Goal: Task Accomplishment & Management: Manage account settings

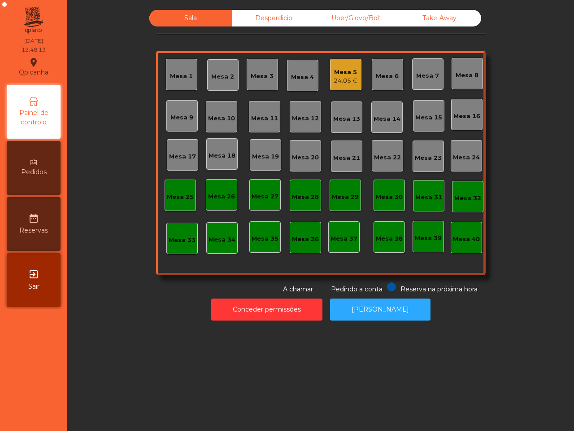
click at [456, 104] on div "Sala Desperdicio Uber/Glovo/Bolt Take Away Mesa 1 Mesa 2 Mesa 3 Mesa 4 Mesa 5 2…" at bounding box center [320, 152] width 483 height 284
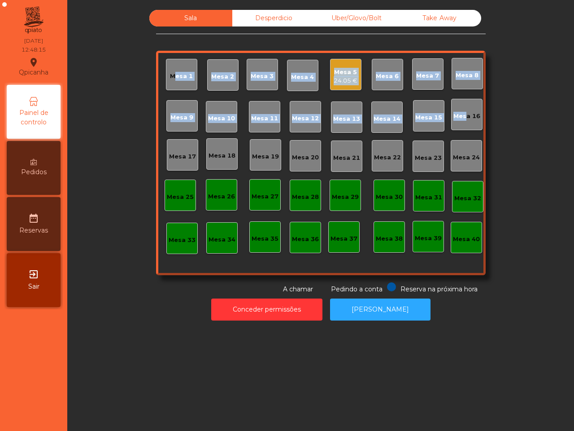
click at [348, 74] on div "Mesa 5" at bounding box center [346, 72] width 24 height 9
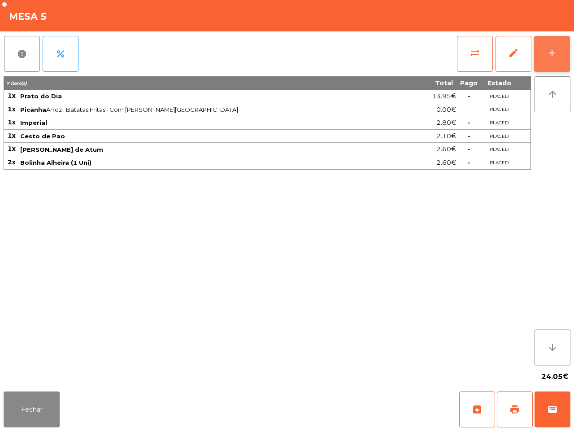
click at [552, 52] on div "add" at bounding box center [552, 53] width 11 height 11
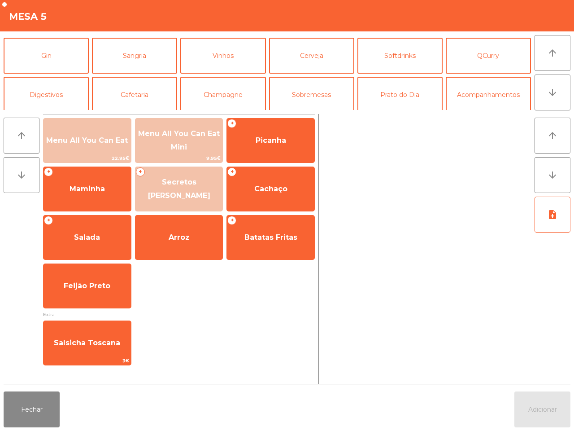
scroll to position [56, 0]
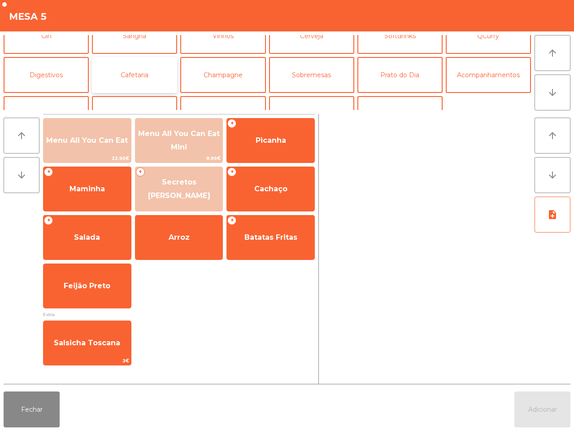
click at [149, 80] on button "Cafetaria" at bounding box center [134, 75] width 85 height 36
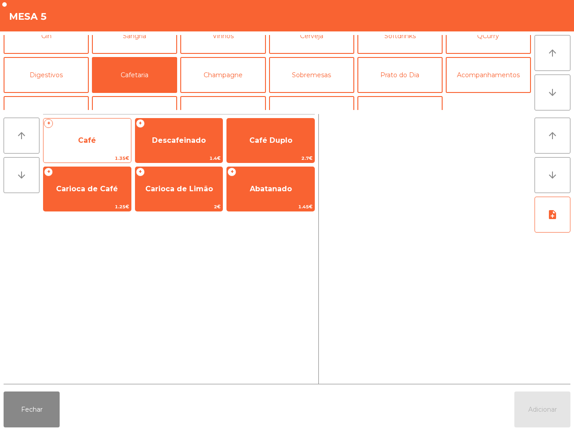
click at [61, 138] on span "Café" at bounding box center [88, 140] width 88 height 24
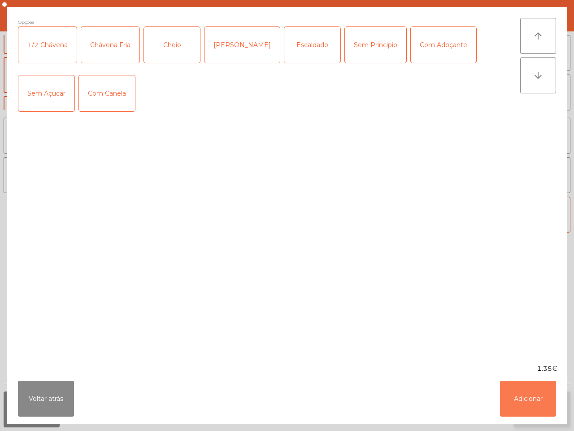
click at [533, 401] on button "Adicionar" at bounding box center [528, 399] width 56 height 36
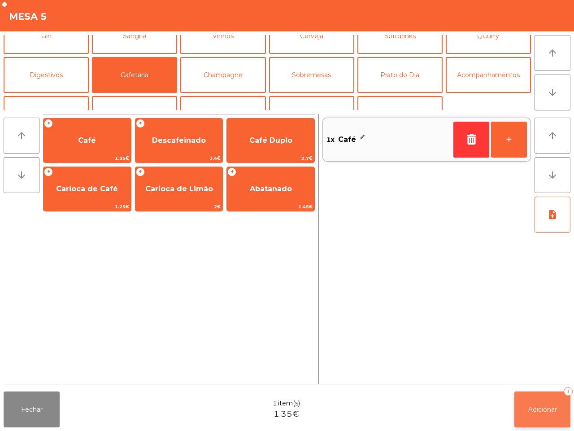
click at [533, 401] on button "Adicionar 1" at bounding box center [543, 409] width 56 height 36
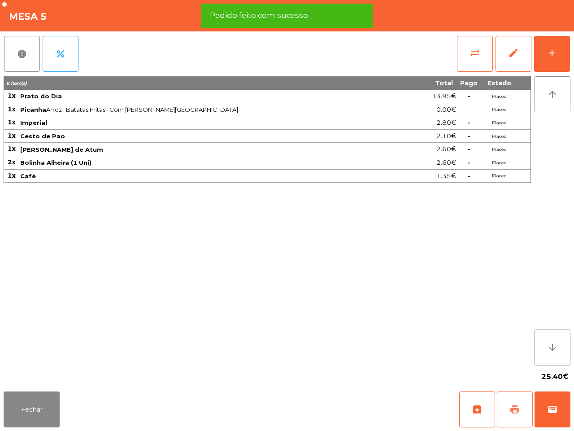
click at [510, 405] on span "print" at bounding box center [515, 409] width 11 height 11
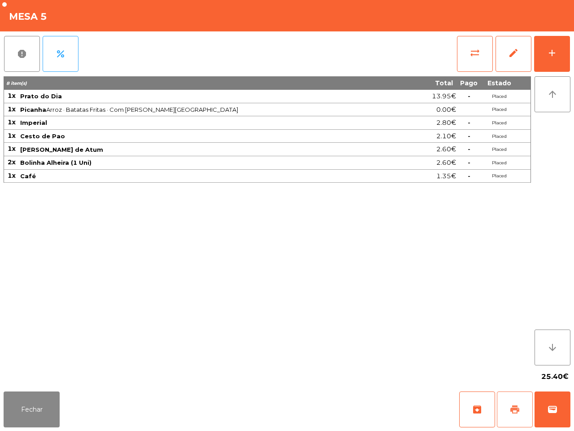
drag, startPoint x: 514, startPoint y: 396, endPoint x: 487, endPoint y: 386, distance: 29.3
click at [514, 394] on button "print" at bounding box center [515, 409] width 36 height 36
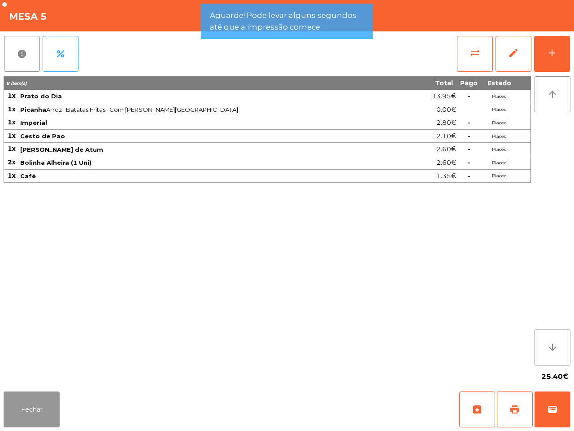
click at [39, 408] on button "Fechar" at bounding box center [32, 409] width 56 height 36
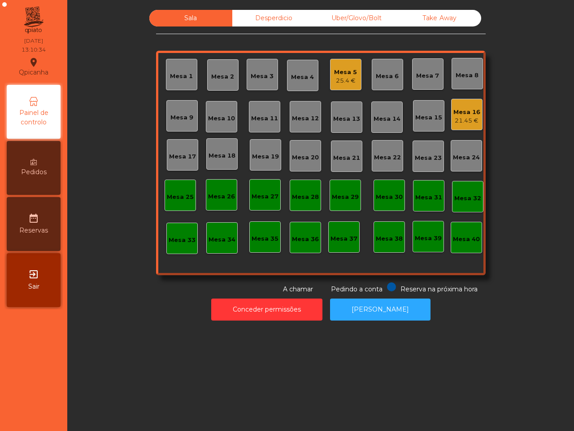
click at [331, 16] on div "Uber/Glovo/Bolt" at bounding box center [356, 18] width 83 height 17
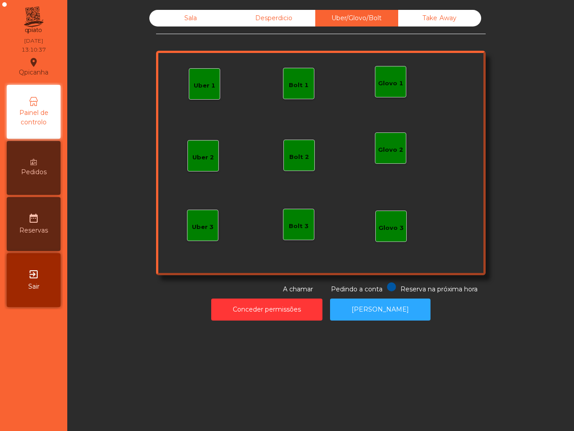
click at [204, 86] on div "Uber 1" at bounding box center [205, 85] width 22 height 9
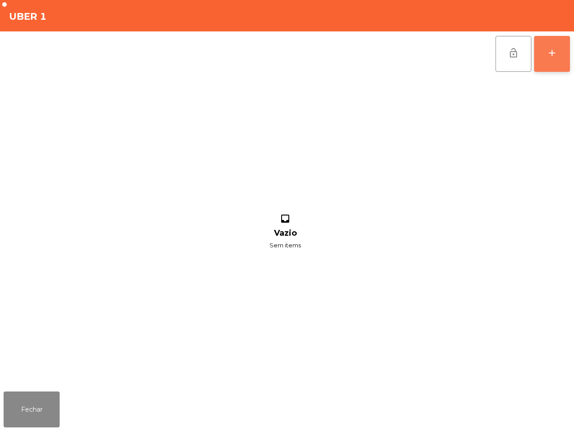
click at [557, 52] on div "add" at bounding box center [552, 53] width 11 height 11
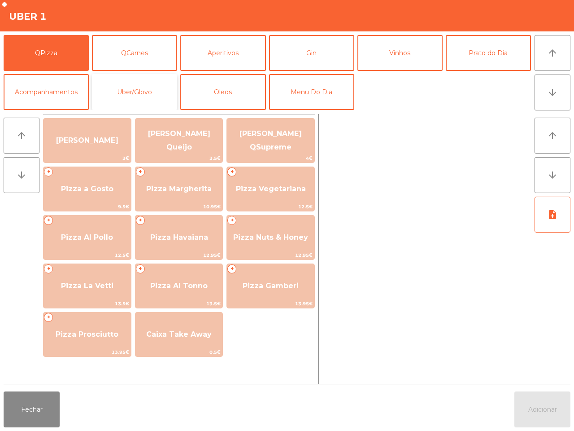
click at [119, 88] on button "Uber/Glovo" at bounding box center [134, 92] width 85 height 36
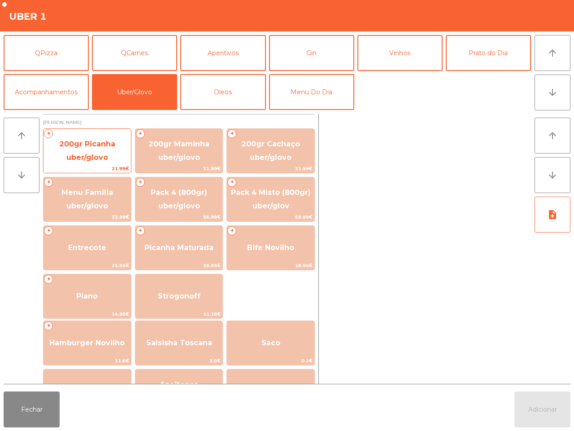
click at [106, 152] on span "200gr Picanha uber/glovo" at bounding box center [88, 151] width 88 height 38
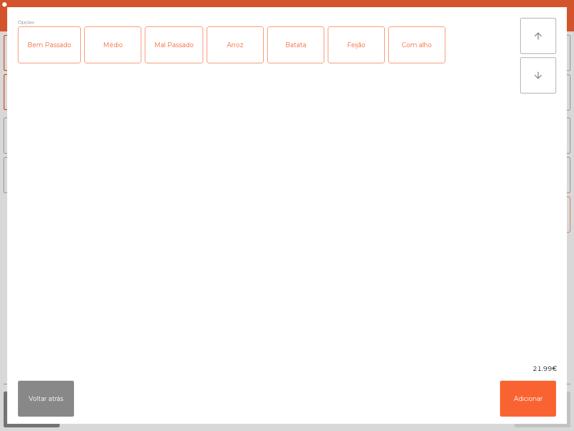
click at [63, 49] on div "Bem Passado" at bounding box center [49, 45] width 62 height 36
click at [234, 50] on div "Arroz" at bounding box center [235, 45] width 56 height 36
click at [288, 48] on div "Batata" at bounding box center [296, 45] width 56 height 36
click at [535, 400] on button "Adicionar" at bounding box center [528, 399] width 56 height 36
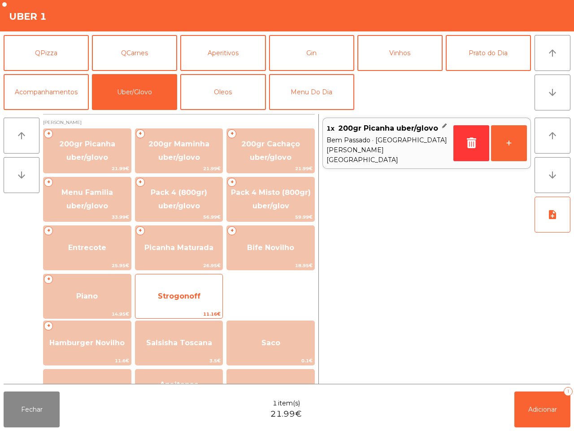
click at [164, 284] on span "Strogonoff" at bounding box center [180, 296] width 88 height 24
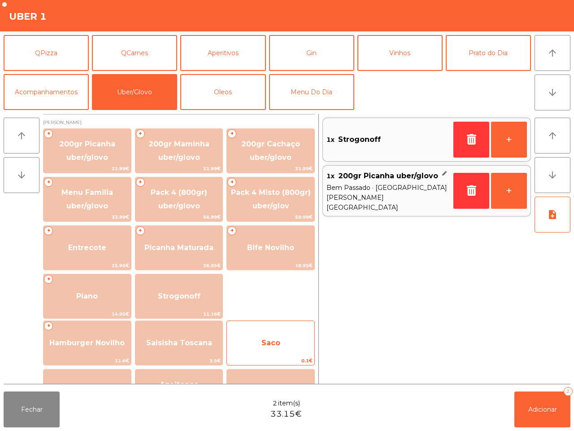
click at [256, 334] on span "Saco" at bounding box center [271, 343] width 88 height 24
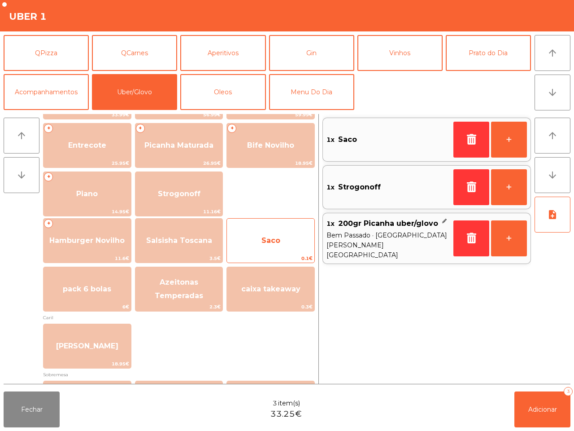
scroll to position [112, 0]
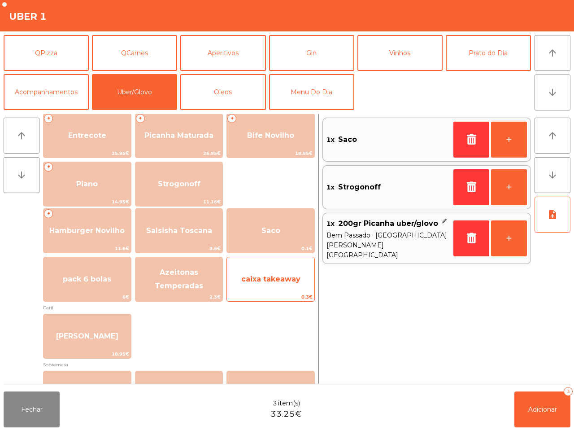
click at [259, 289] on span "caixa takeaway" at bounding box center [271, 279] width 88 height 24
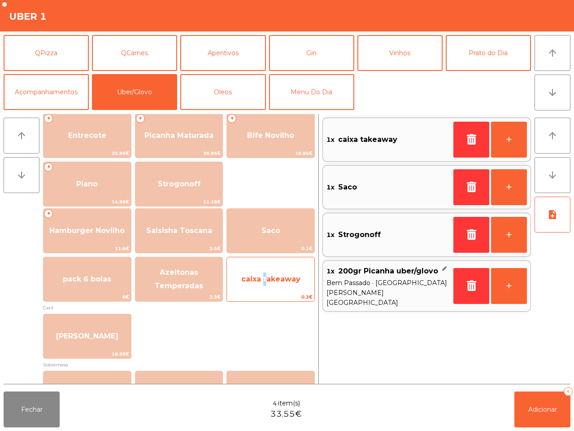
click at [259, 289] on span "caixa takeaway" at bounding box center [271, 279] width 88 height 24
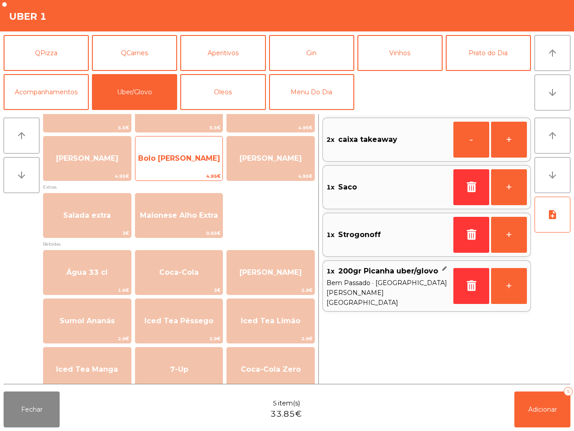
scroll to position [449, 0]
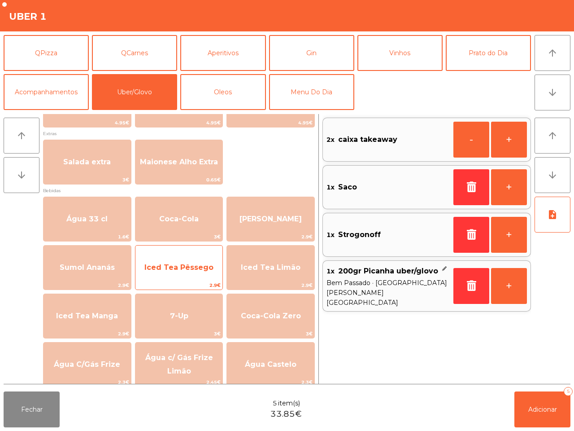
click at [192, 273] on span "Iced Tea Pêssego" at bounding box center [180, 267] width 88 height 24
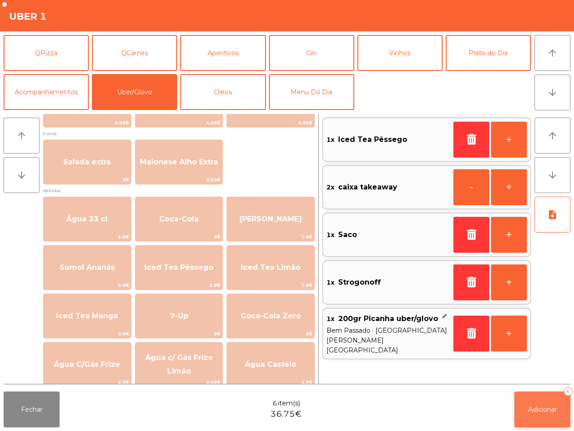
click at [546, 402] on button "Adicionar 6" at bounding box center [543, 409] width 56 height 36
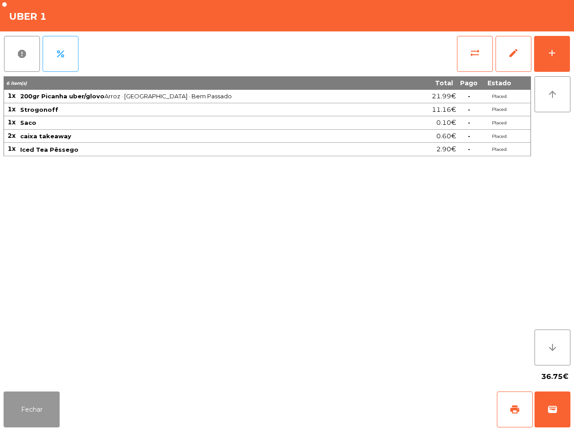
click at [49, 409] on button "Fechar" at bounding box center [32, 409] width 56 height 36
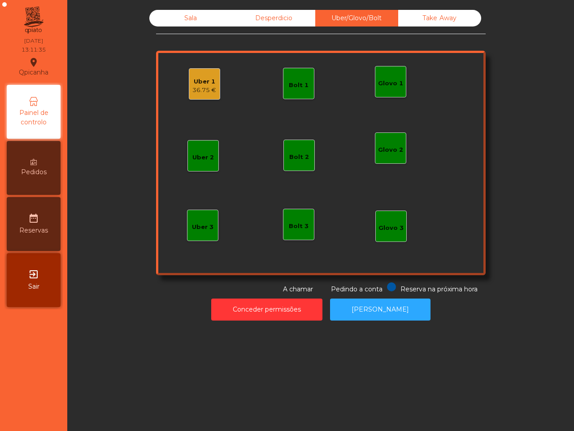
click at [170, 12] on div "Sala" at bounding box center [190, 18] width 83 height 17
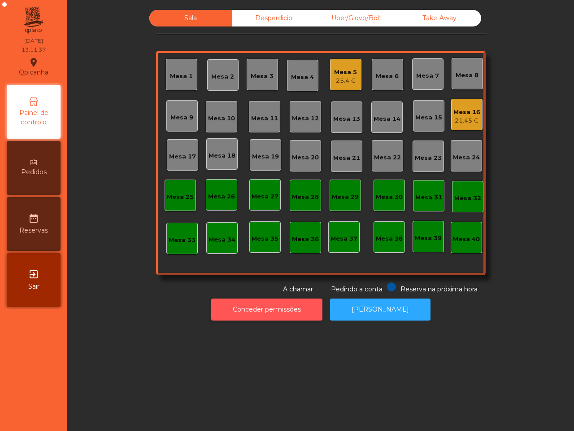
click at [286, 305] on button "Conceder permissões" at bounding box center [266, 309] width 111 height 22
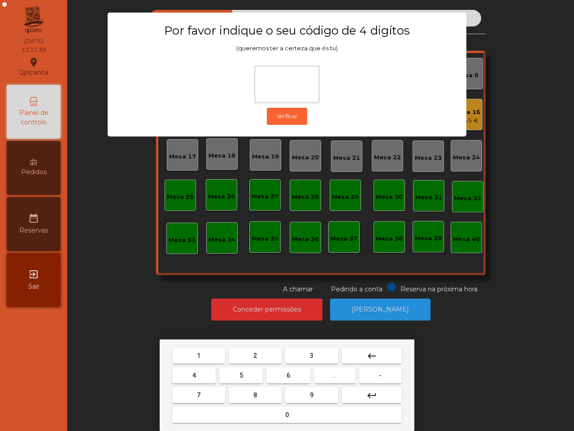
click at [194, 360] on button "1" at bounding box center [198, 355] width 53 height 16
drag, startPoint x: 311, startPoint y: 395, endPoint x: 285, endPoint y: 392, distance: 25.8
click at [311, 395] on span "9" at bounding box center [312, 394] width 4 height 7
click at [201, 372] on button "4" at bounding box center [194, 375] width 44 height 16
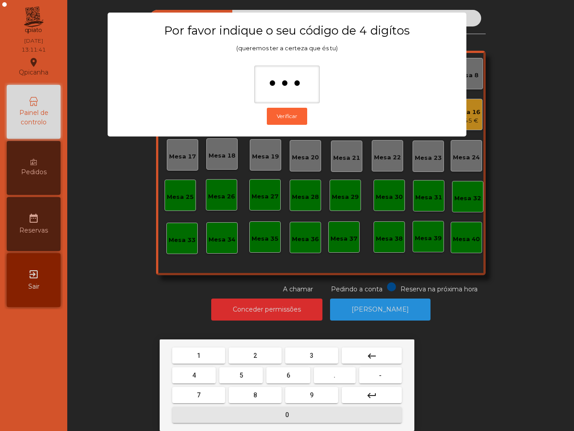
click at [232, 413] on button "0" at bounding box center [287, 415] width 230 height 16
type input "****"
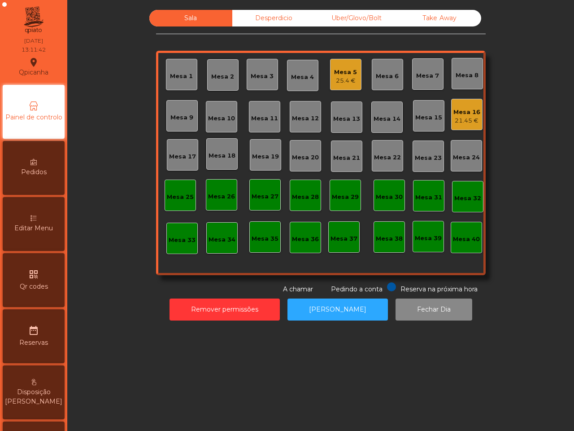
click at [358, 16] on div "Uber/Glovo/Bolt" at bounding box center [356, 18] width 83 height 17
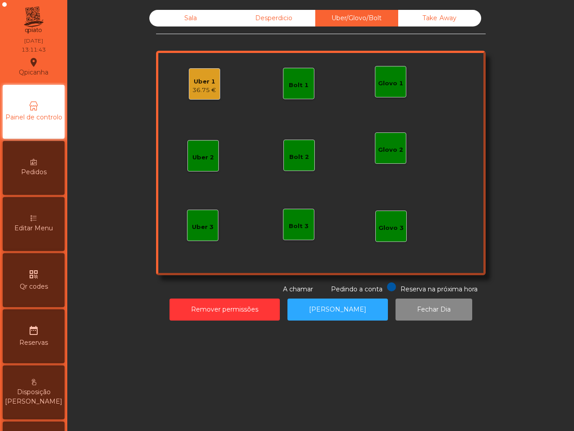
click at [200, 74] on div "Uber 1 36.75 €" at bounding box center [205, 84] width 24 height 21
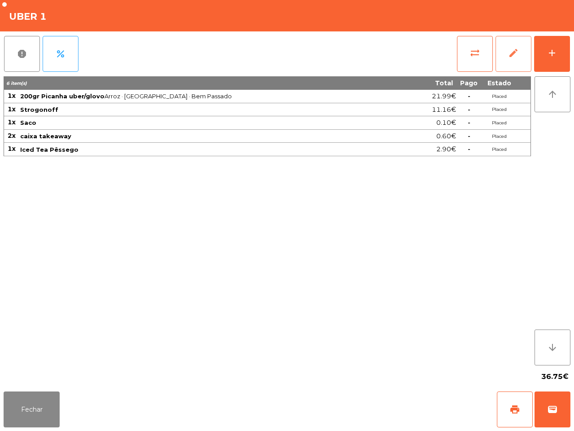
click at [514, 55] on span "edit" at bounding box center [513, 53] width 11 height 11
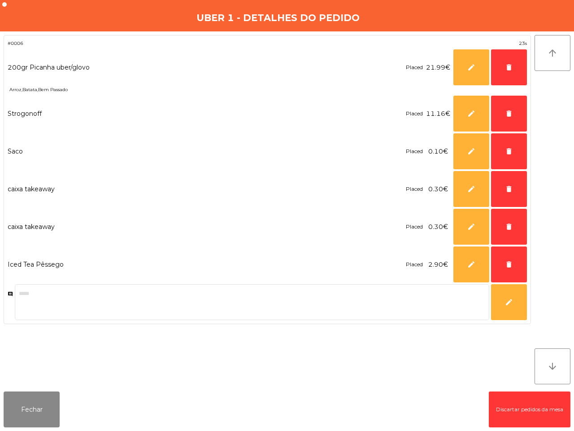
click at [434, 114] on span "11.16€" at bounding box center [438, 114] width 24 height 12
click at [468, 112] on button "edit" at bounding box center [472, 114] width 36 height 36
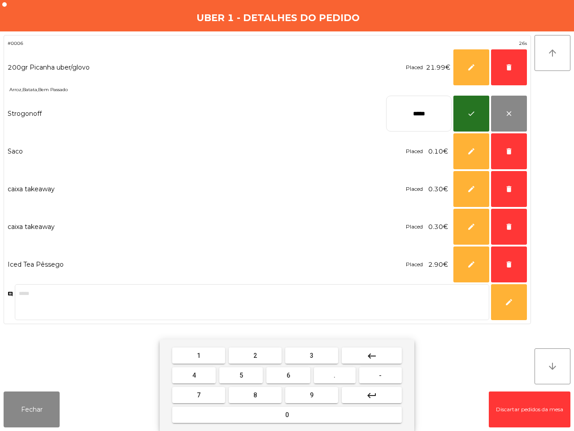
click at [371, 354] on mat-icon "keyboard_backspace" at bounding box center [372, 355] width 11 height 11
click at [372, 352] on mat-icon "keyboard_backspace" at bounding box center [372, 355] width 11 height 11
click at [373, 353] on mat-icon "keyboard_backspace" at bounding box center [372, 355] width 11 height 11
click at [374, 352] on mat-icon "keyboard_backspace" at bounding box center [372, 355] width 11 height 11
type input "*"
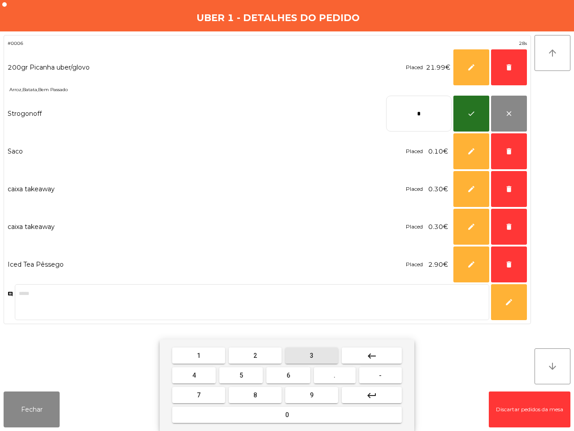
click at [308, 349] on button "3" at bounding box center [311, 355] width 53 height 16
click at [334, 373] on span "." at bounding box center [335, 375] width 2 height 7
drag, startPoint x: 307, startPoint y: 393, endPoint x: 266, endPoint y: 379, distance: 44.0
click at [304, 393] on button "9" at bounding box center [311, 395] width 53 height 16
click at [245, 368] on button "5" at bounding box center [241, 375] width 44 height 16
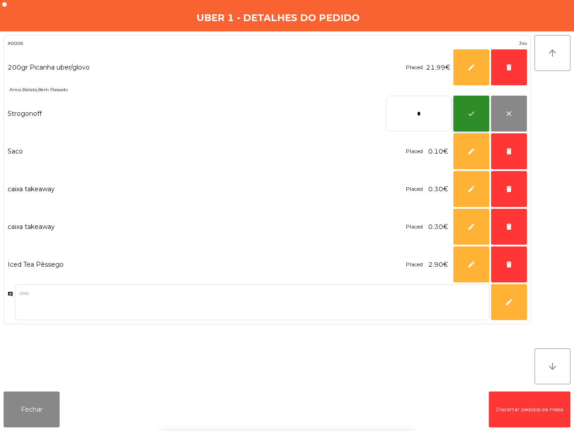
click at [473, 116] on span "check" at bounding box center [472, 113] width 8 height 8
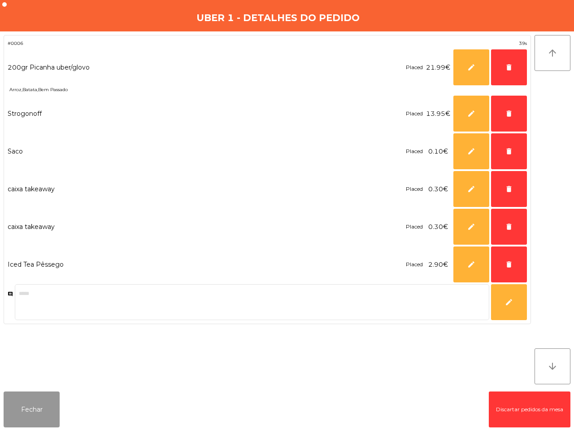
drag, startPoint x: 34, startPoint y: 408, endPoint x: 66, endPoint y: 404, distance: 32.2
click at [36, 409] on button "Fechar" at bounding box center [32, 409] width 56 height 36
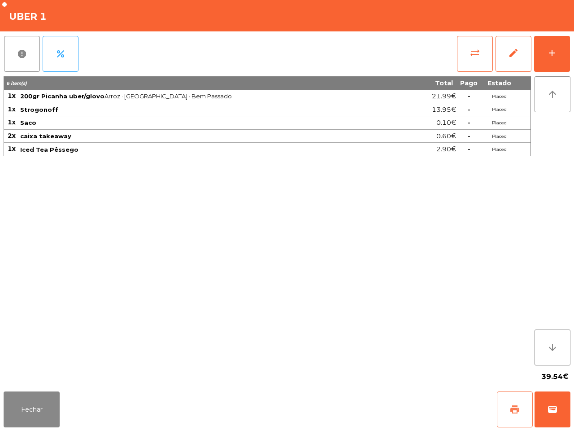
click at [515, 409] on span "print" at bounding box center [515, 409] width 11 height 11
click at [551, 407] on span "wallet" at bounding box center [552, 409] width 11 height 11
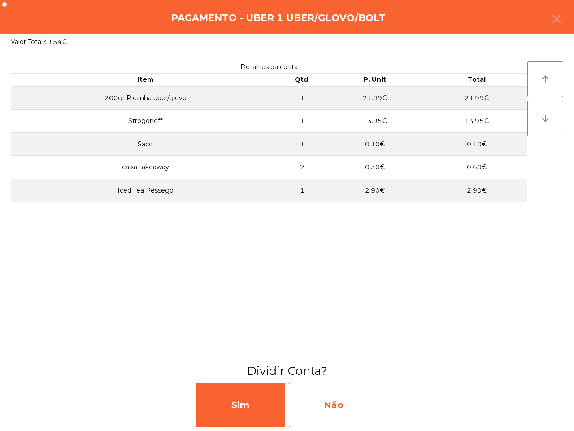
click at [327, 404] on div "Não" at bounding box center [334, 404] width 90 height 45
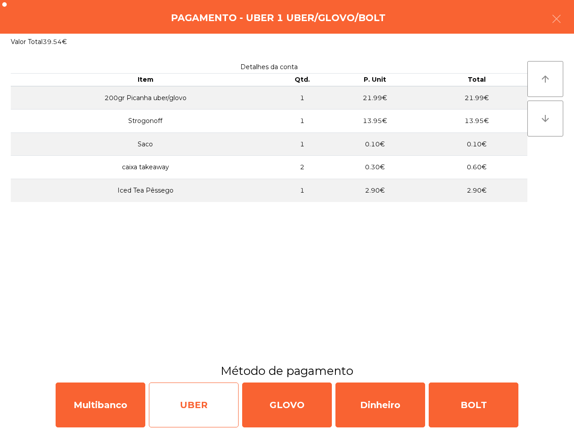
click at [182, 411] on div "UBER" at bounding box center [194, 404] width 90 height 45
select select "**"
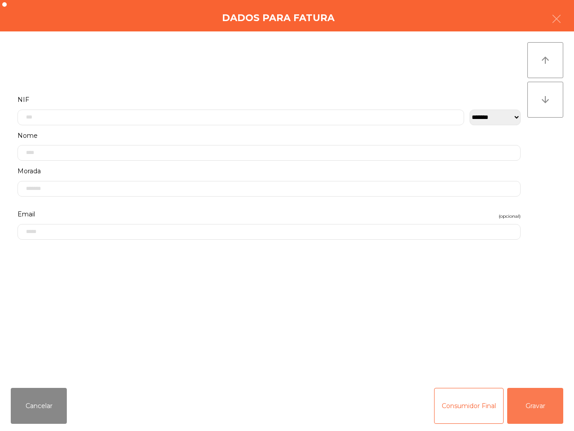
click at [543, 403] on button "Gravar" at bounding box center [536, 406] width 56 height 36
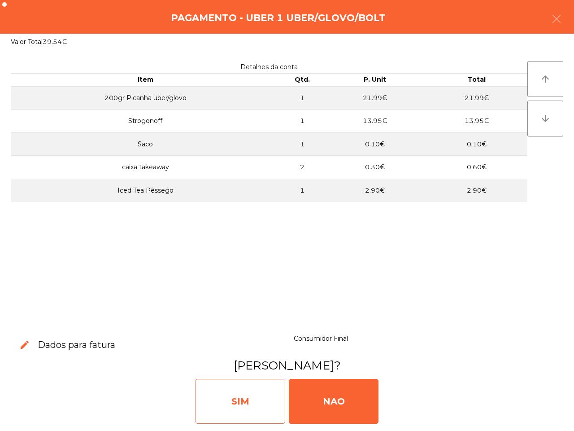
click at [269, 401] on div "SIM" at bounding box center [241, 401] width 90 height 45
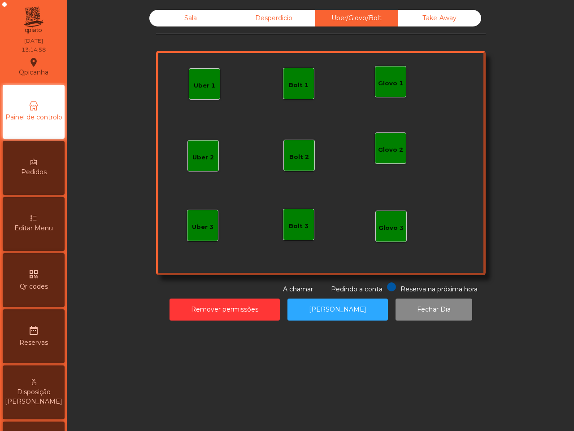
drag, startPoint x: 308, startPoint y: 370, endPoint x: 291, endPoint y: 332, distance: 41.8
click at [308, 375] on div "Sala Desperdicio Uber/Glovo/Bolt Take Away Uber 1 Glovo 1 Uber 2 Uber 3 Glovo 2…" at bounding box center [320, 215] width 507 height 431
click at [171, 19] on div "Sala" at bounding box center [190, 18] width 83 height 17
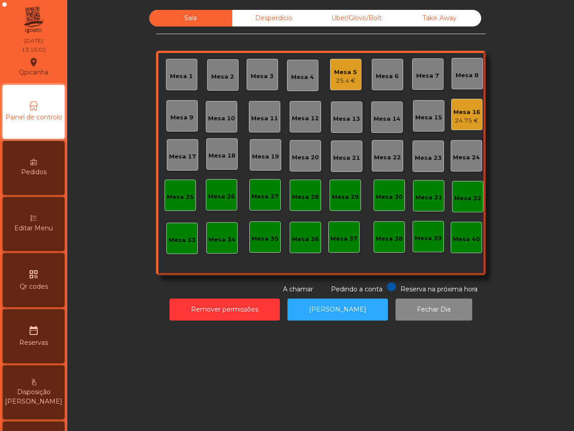
click at [341, 119] on div "Mesa 13" at bounding box center [346, 118] width 27 height 9
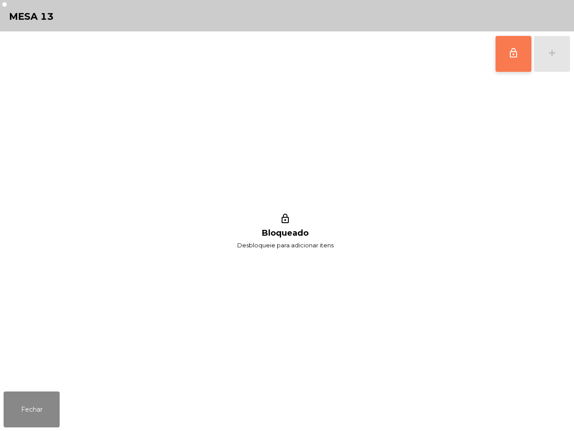
click at [505, 50] on button "lock_outline" at bounding box center [514, 54] width 36 height 36
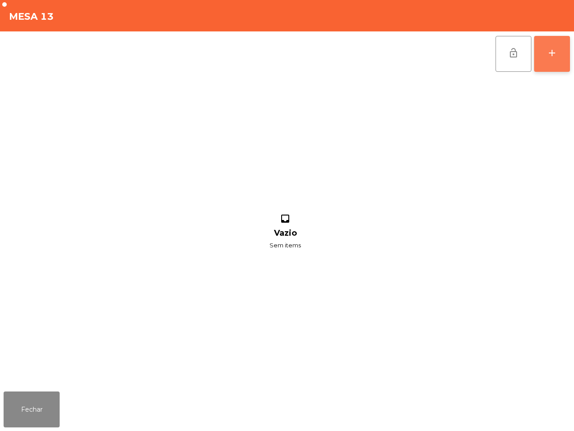
click at [543, 48] on button "add" at bounding box center [552, 54] width 36 height 36
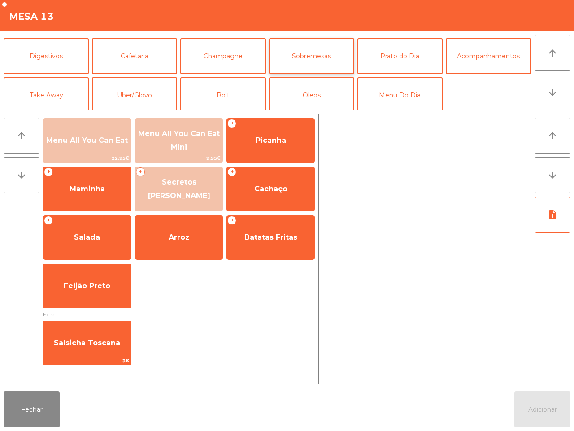
scroll to position [78, 0]
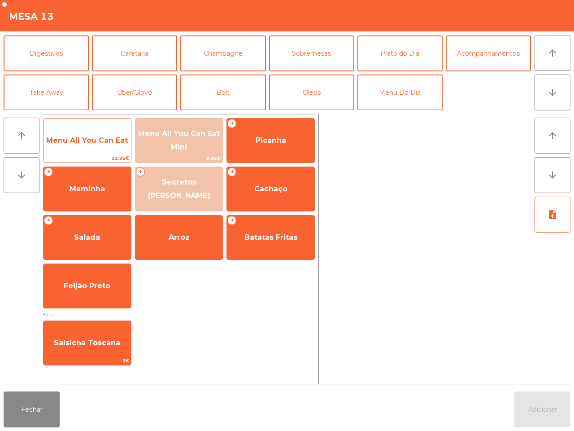
click at [96, 136] on span "Menu All You Can Eat" at bounding box center [87, 140] width 82 height 9
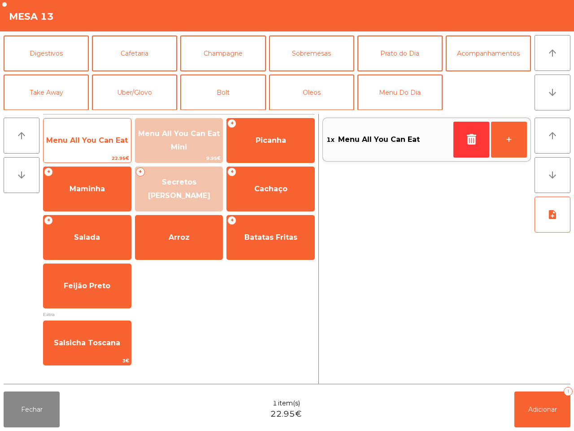
click at [97, 136] on span "Menu All You Can Eat" at bounding box center [87, 140] width 82 height 9
click at [97, 138] on span "Menu All You Can Eat" at bounding box center [87, 140] width 82 height 9
click at [98, 142] on span "Menu All You Can Eat" at bounding box center [87, 140] width 82 height 9
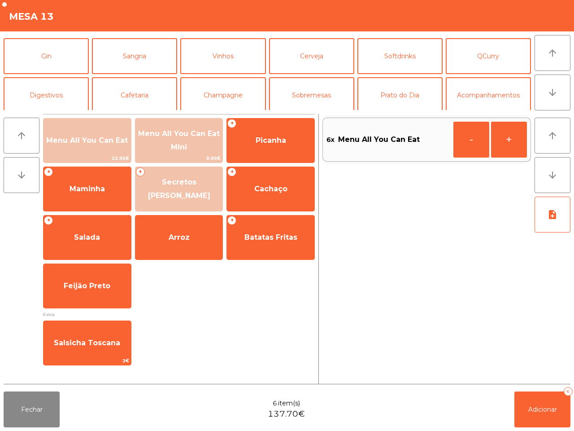
scroll to position [0, 0]
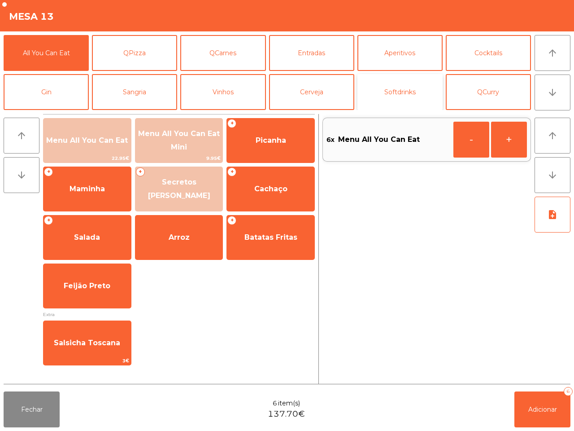
click at [398, 90] on button "Softdrinks" at bounding box center [400, 92] width 85 height 36
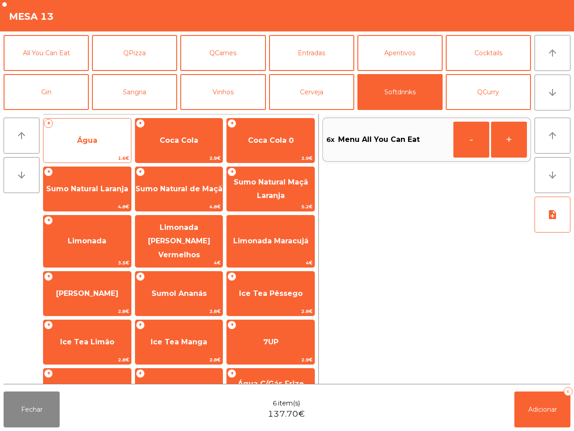
click at [109, 135] on span "Água" at bounding box center [88, 140] width 88 height 24
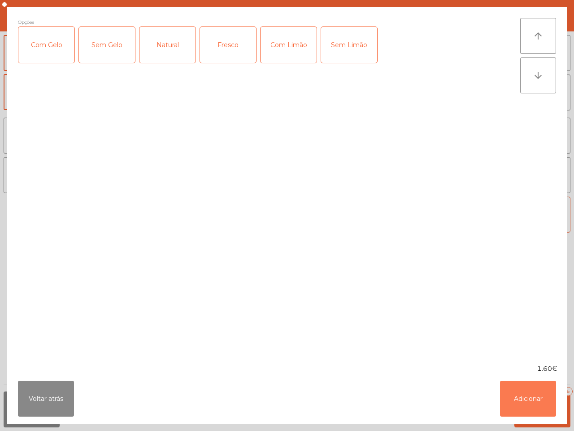
click at [515, 394] on button "Adicionar" at bounding box center [528, 399] width 56 height 36
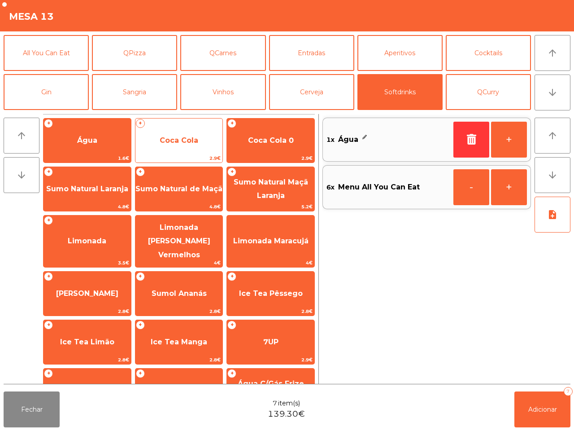
click at [196, 131] on span "Coca Cola" at bounding box center [180, 140] width 88 height 24
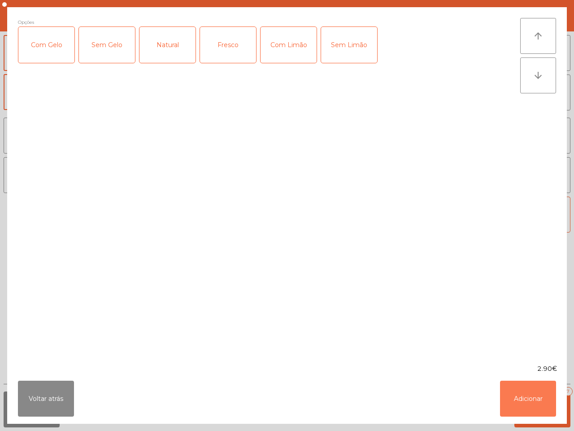
drag, startPoint x: 526, startPoint y: 391, endPoint x: 464, endPoint y: 292, distance: 117.4
click at [525, 389] on button "Adicionar" at bounding box center [528, 399] width 56 height 36
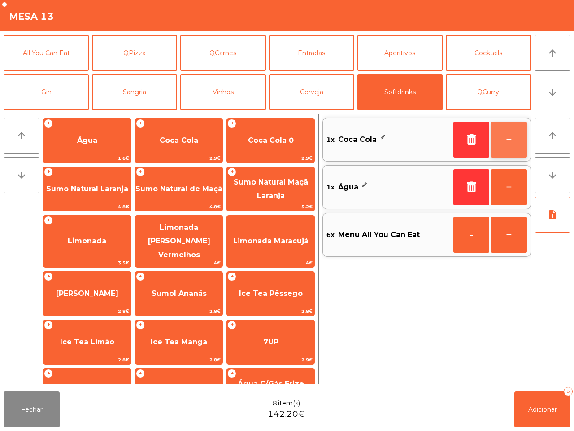
click at [508, 139] on button "+" at bounding box center [509, 140] width 36 height 36
click at [506, 139] on button "+" at bounding box center [509, 140] width 36 height 36
click at [478, 137] on button "-" at bounding box center [472, 140] width 36 height 36
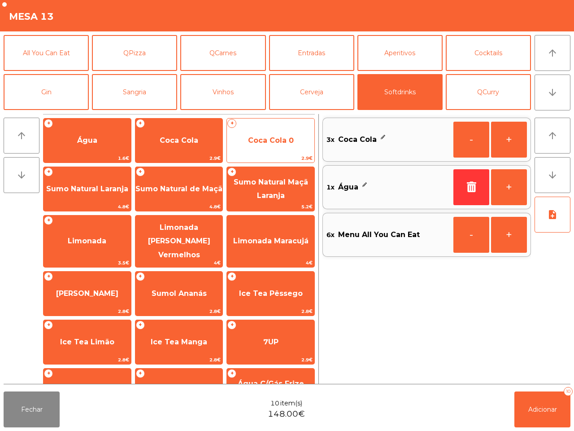
click at [302, 136] on span "Coca Cola 0" at bounding box center [271, 140] width 88 height 24
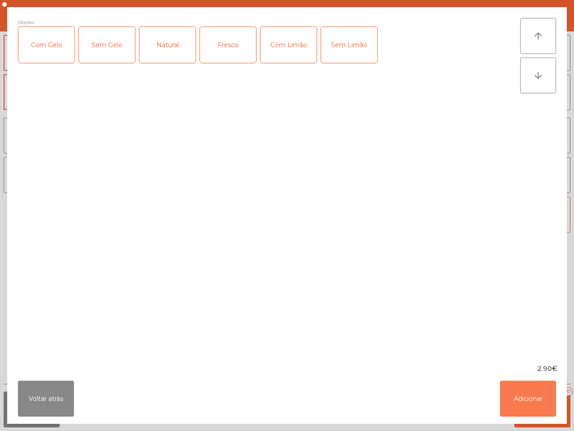
drag, startPoint x: 512, startPoint y: 384, endPoint x: 511, endPoint y: 375, distance: 9.6
click at [512, 382] on button "Adicionar" at bounding box center [528, 399] width 56 height 36
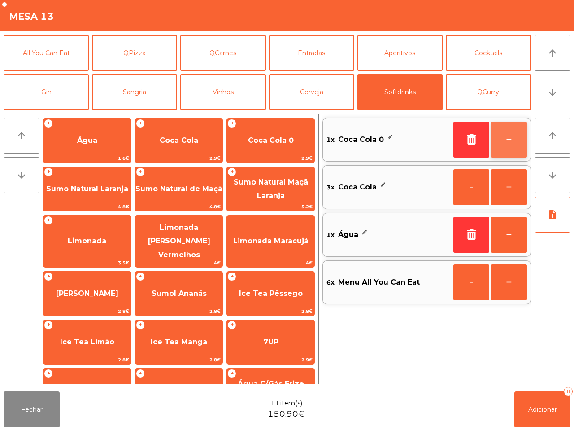
click at [505, 137] on button "+" at bounding box center [509, 140] width 36 height 36
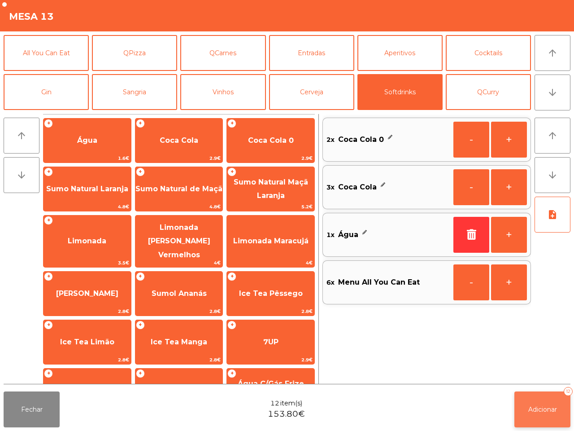
click at [544, 409] on span "Adicionar" at bounding box center [543, 409] width 29 height 8
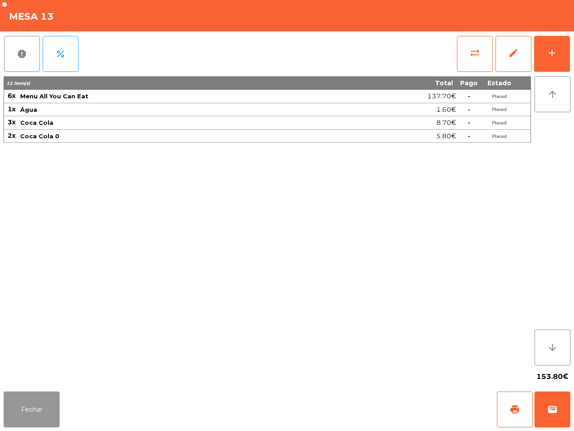
drag, startPoint x: 17, startPoint y: 414, endPoint x: 31, endPoint y: 364, distance: 52.0
click at [18, 414] on button "Fechar" at bounding box center [32, 409] width 56 height 36
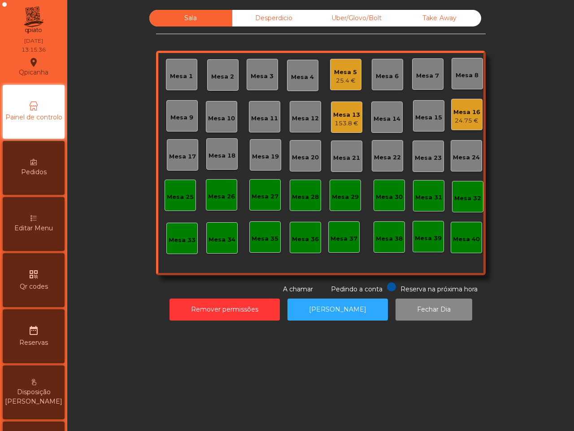
click at [460, 110] on div "Mesa 16" at bounding box center [467, 112] width 27 height 9
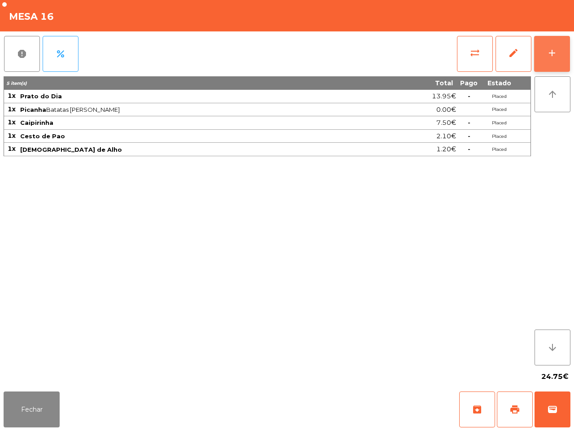
click at [544, 57] on button "add" at bounding box center [552, 54] width 36 height 36
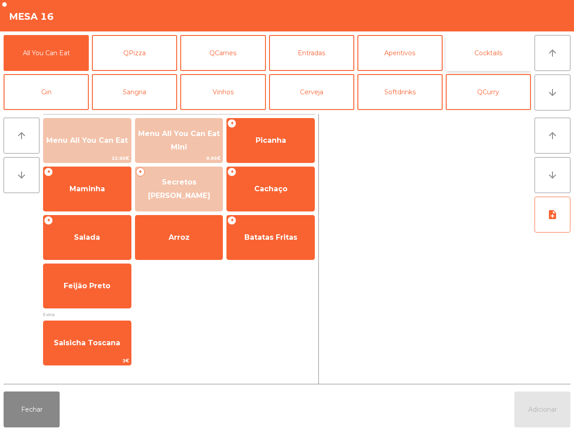
click at [472, 48] on button "Cocktails" at bounding box center [488, 53] width 85 height 36
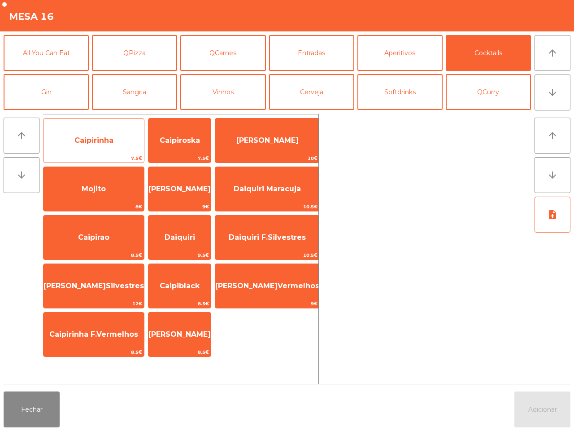
click at [99, 151] on span "Caipirinha" at bounding box center [94, 140] width 101 height 24
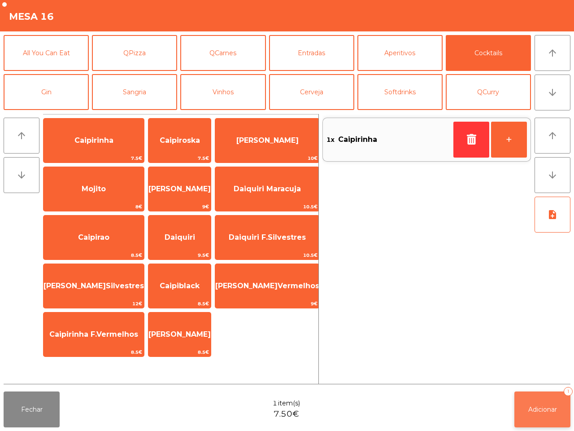
click at [543, 404] on button "Adicionar 1" at bounding box center [543, 409] width 56 height 36
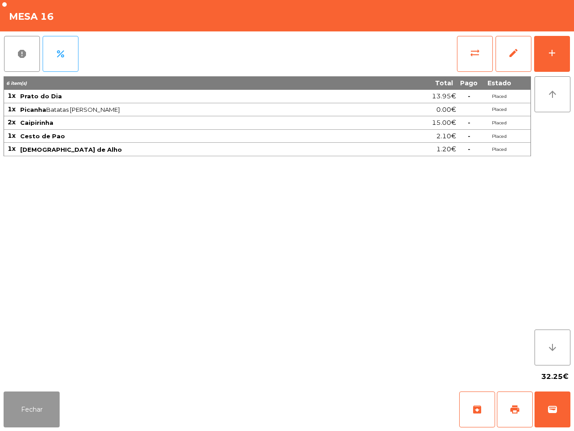
drag, startPoint x: 31, startPoint y: 400, endPoint x: 36, endPoint y: 394, distance: 8.6
click at [34, 403] on button "Fechar" at bounding box center [32, 409] width 56 height 36
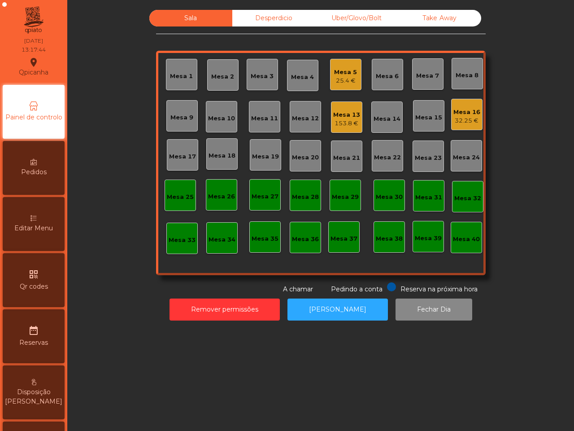
click at [344, 118] on div "Mesa 13" at bounding box center [346, 114] width 27 height 9
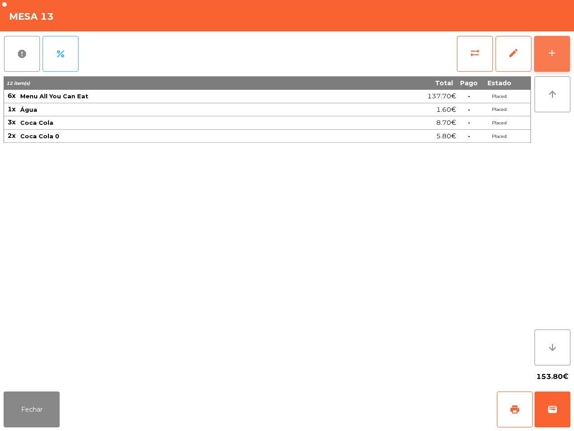
click at [553, 50] on div "add" at bounding box center [552, 53] width 11 height 11
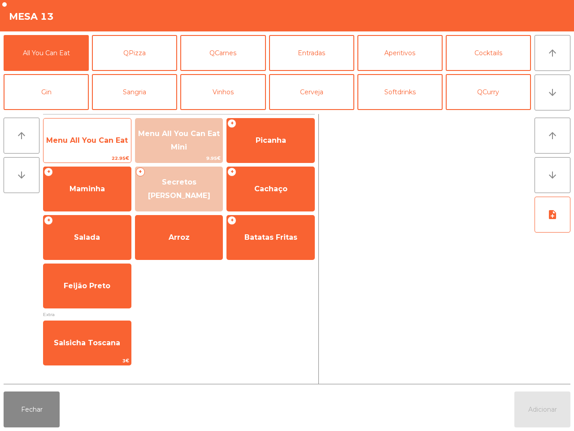
click at [90, 137] on span "Menu All You Can Eat" at bounding box center [87, 140] width 82 height 9
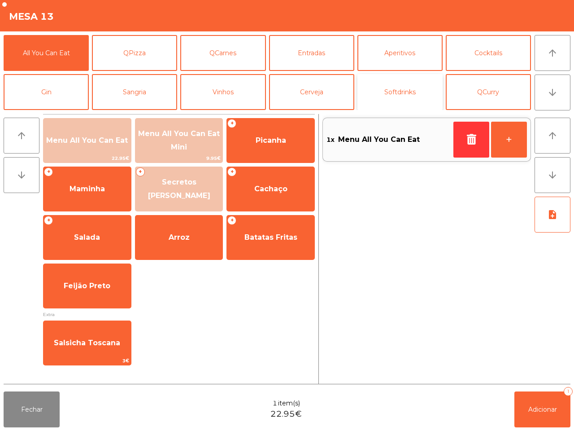
click at [392, 90] on button "Softdrinks" at bounding box center [400, 92] width 85 height 36
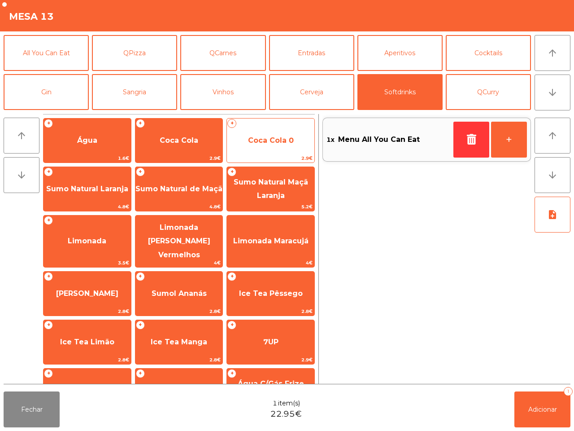
click at [254, 135] on span "Coca Cola 0" at bounding box center [271, 140] width 88 height 24
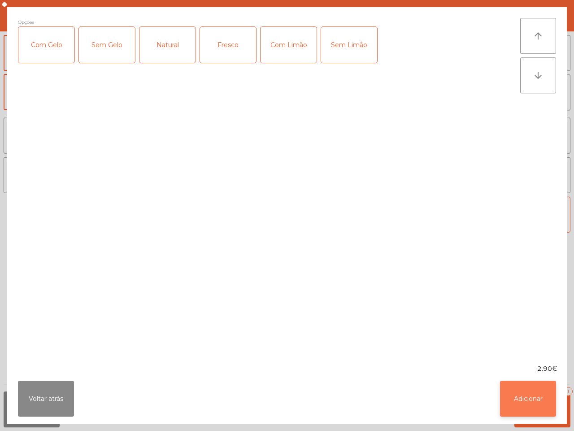
click at [524, 392] on button "Adicionar" at bounding box center [528, 399] width 56 height 36
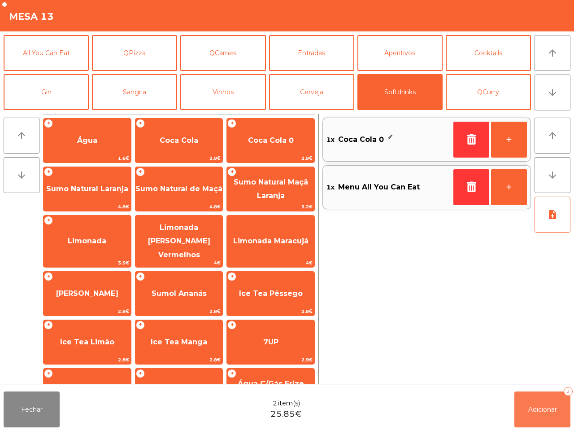
drag, startPoint x: 539, startPoint y: 401, endPoint x: 532, endPoint y: 384, distance: 18.1
click at [541, 401] on button "Adicionar 2" at bounding box center [543, 409] width 56 height 36
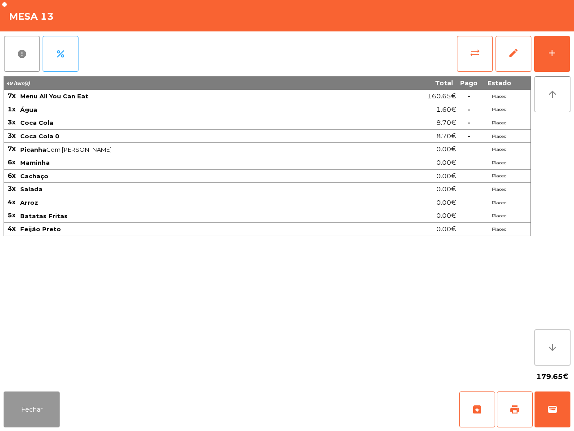
click at [39, 409] on button "Fechar" at bounding box center [32, 409] width 56 height 36
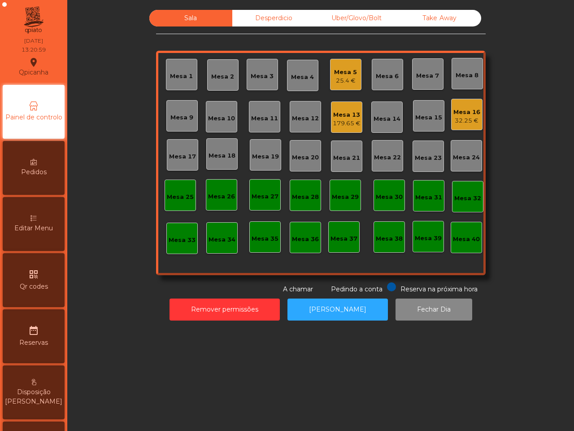
click at [464, 111] on div "Mesa 16" at bounding box center [467, 112] width 27 height 9
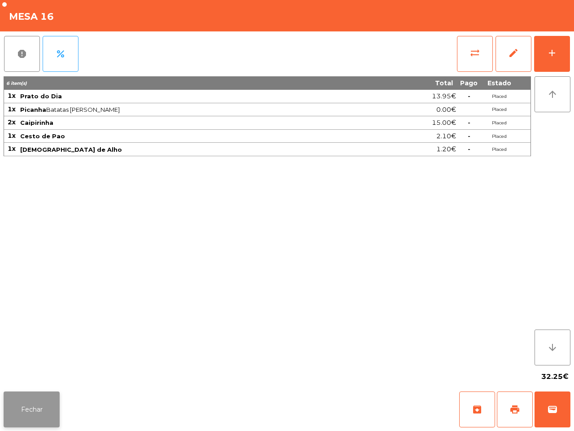
click at [45, 403] on button "Fechar" at bounding box center [32, 409] width 56 height 36
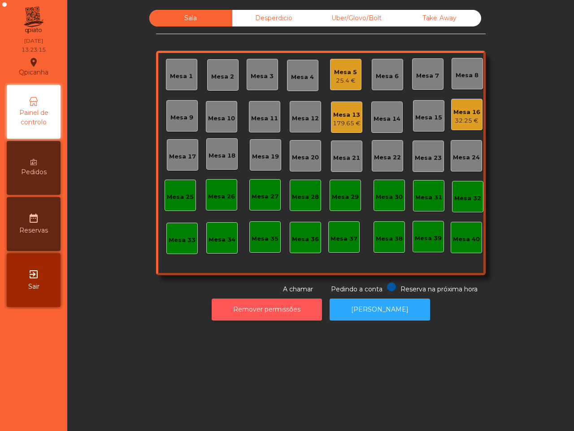
click at [290, 312] on button "Remover permissões" at bounding box center [267, 309] width 110 height 22
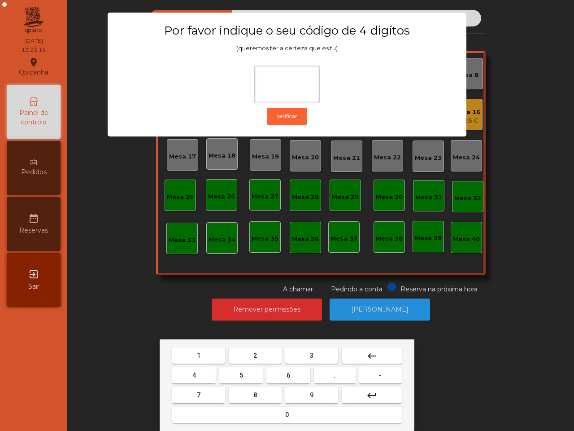
click at [197, 352] on span "1" at bounding box center [199, 355] width 4 height 7
drag, startPoint x: 306, startPoint y: 391, endPoint x: 298, endPoint y: 390, distance: 8.1
click at [308, 391] on button "9" at bounding box center [311, 395] width 53 height 16
click at [205, 371] on button "4" at bounding box center [194, 375] width 44 height 16
click at [234, 415] on button "0" at bounding box center [287, 415] width 230 height 16
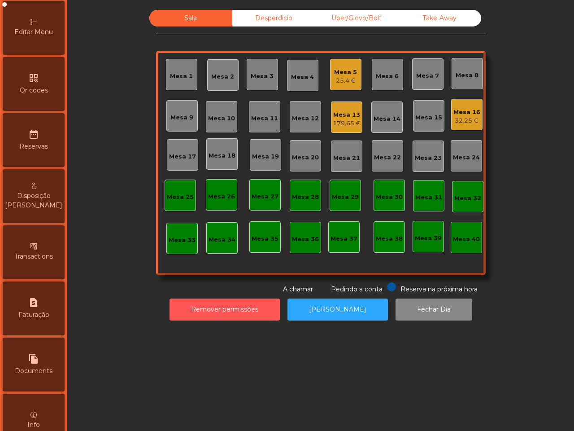
scroll to position [224, 0]
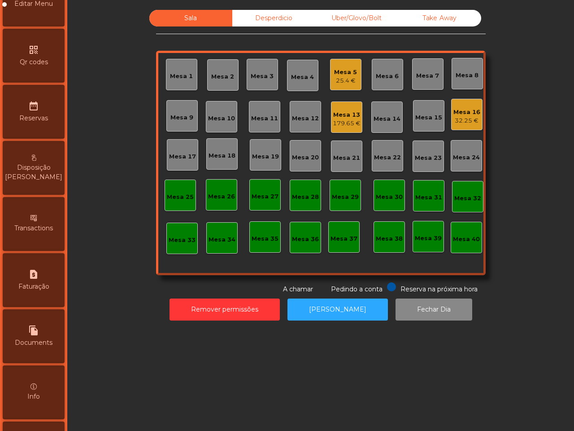
click at [49, 282] on span "Faturação" at bounding box center [33, 286] width 31 height 9
select select "*"
select select "****"
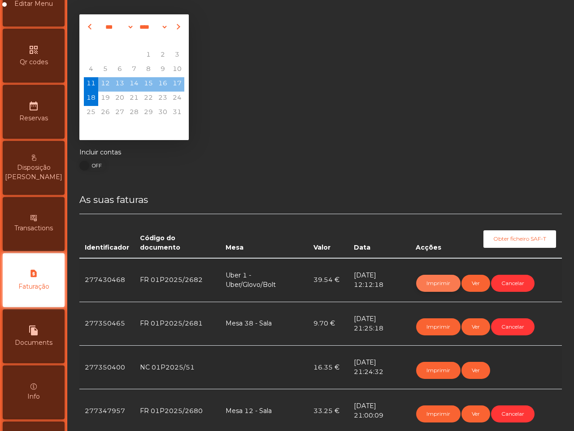
click at [433, 281] on button "Imprimir" at bounding box center [438, 283] width 44 height 17
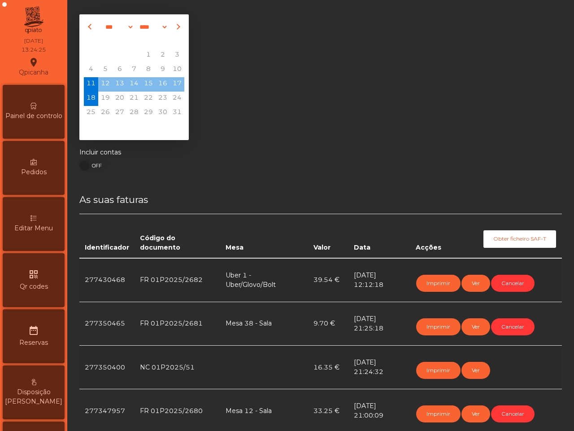
click at [31, 113] on span "Painel de controlo" at bounding box center [33, 115] width 57 height 9
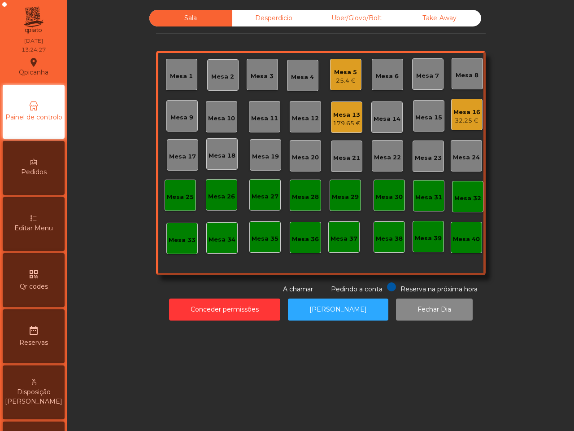
click at [459, 108] on div "Mesa 16" at bounding box center [467, 112] width 27 height 9
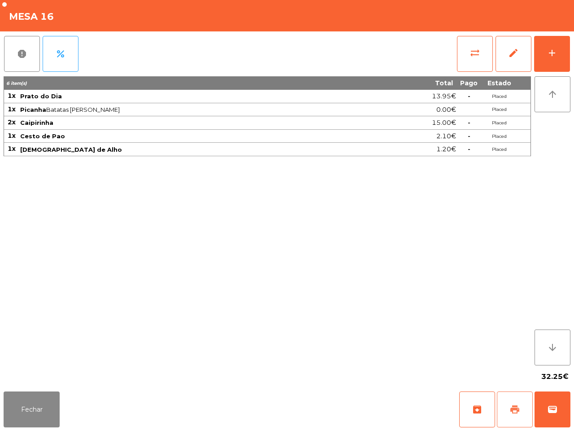
click at [517, 409] on span "print" at bounding box center [515, 409] width 11 height 11
drag, startPoint x: 329, startPoint y: 223, endPoint x: 102, endPoint y: 116, distance: 250.9
click at [325, 228] on div "6 item(s) Total Pago Estado 1x Prato do Dia 13.95€ - Placed 1x Picanha Batatas …" at bounding box center [268, 220] width 528 height 289
click at [476, 49] on span "sync_alt" at bounding box center [475, 53] width 11 height 11
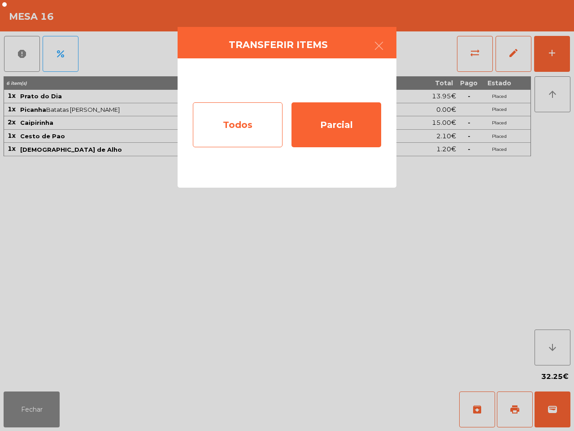
click at [227, 124] on div "Todos" at bounding box center [238, 124] width 90 height 45
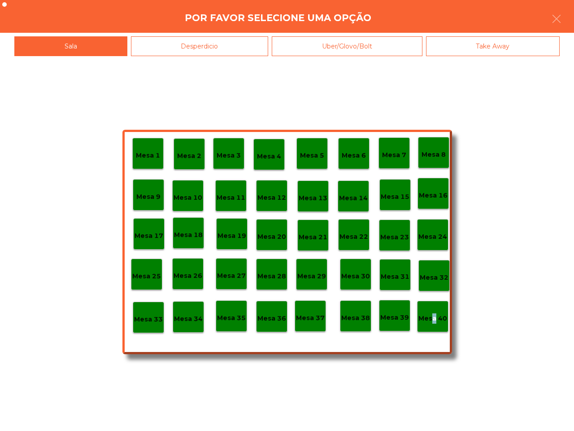
click at [432, 322] on p "Mesa 40" at bounding box center [433, 318] width 29 height 10
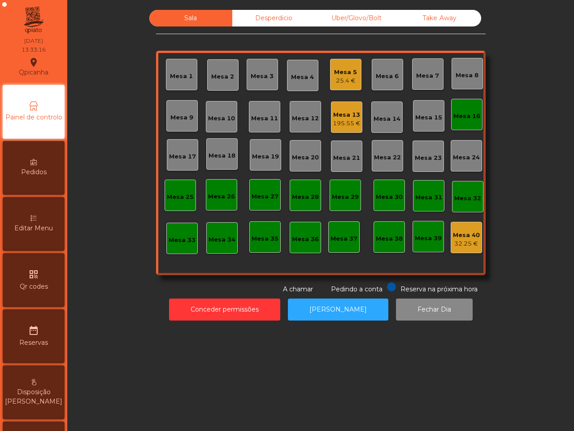
click at [346, 73] on div "Mesa 5" at bounding box center [345, 72] width 23 height 9
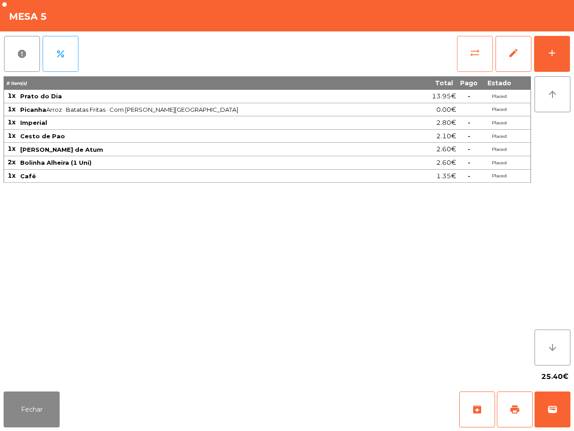
click at [475, 45] on button "sync_alt" at bounding box center [475, 54] width 36 height 36
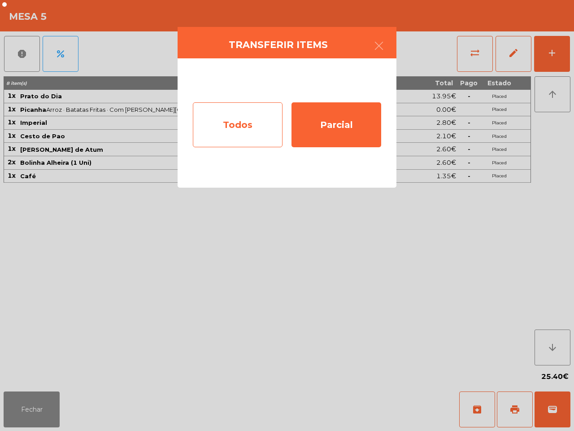
click at [238, 117] on div "Todos" at bounding box center [238, 124] width 90 height 45
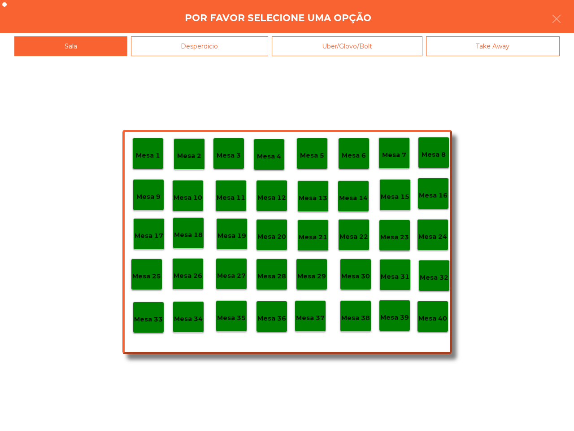
click at [434, 319] on p "Mesa 40" at bounding box center [433, 318] width 29 height 10
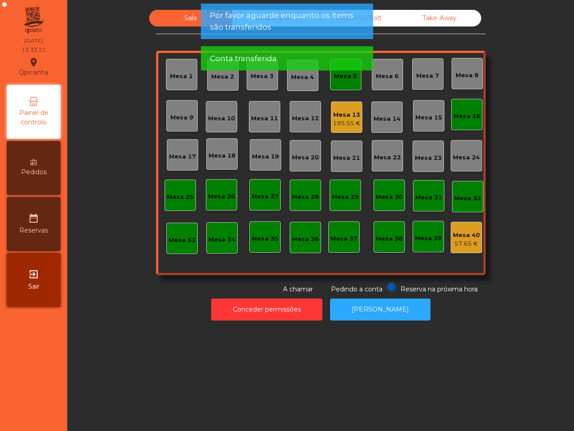
click at [346, 76] on app-alert "Por favor aguarde enquanto os items são transferidos Conta transferida" at bounding box center [287, 41] width 172 height 74
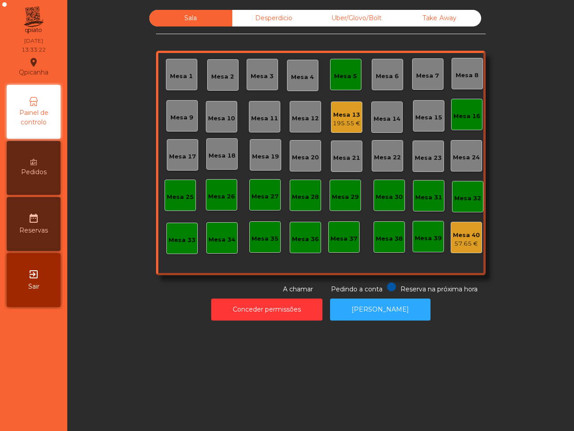
click at [342, 73] on div "Mesa 5" at bounding box center [345, 76] width 23 height 9
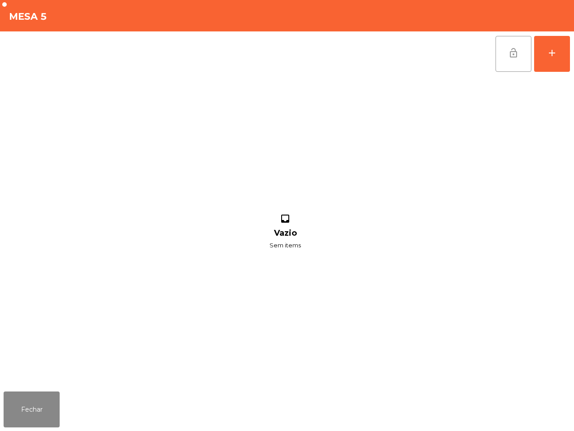
click at [514, 53] on span "lock_open" at bounding box center [513, 53] width 11 height 11
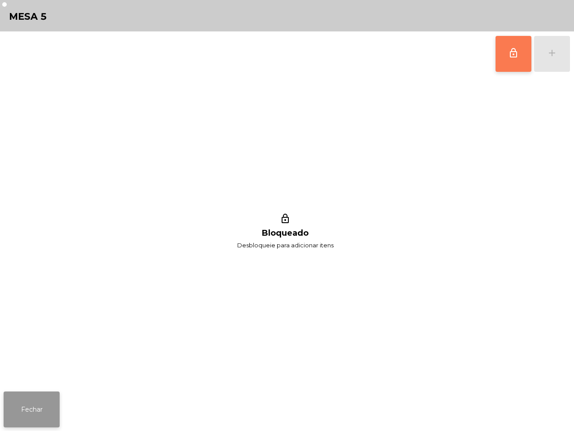
click at [51, 405] on button "Fechar" at bounding box center [32, 409] width 56 height 36
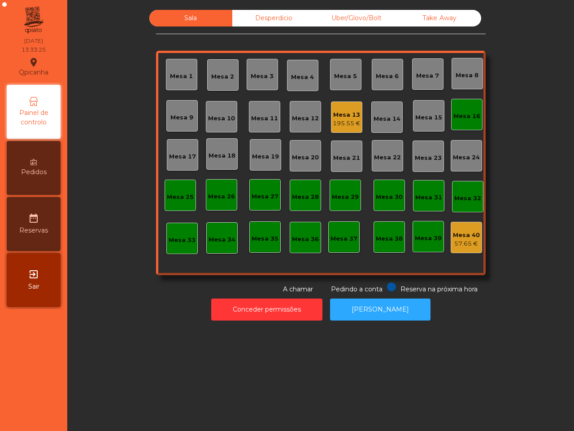
click at [465, 111] on div "Mesa 16" at bounding box center [467, 114] width 27 height 13
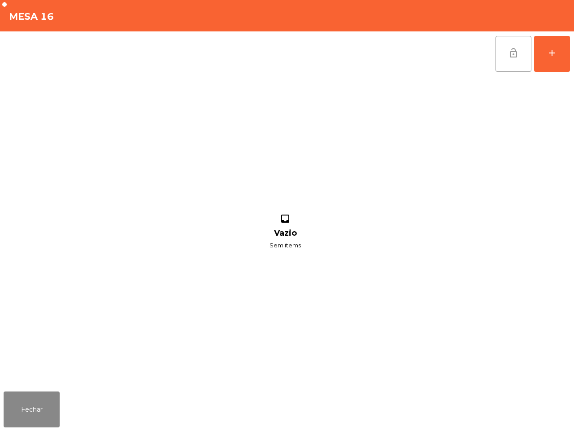
click at [500, 55] on button "lock_open" at bounding box center [514, 54] width 36 height 36
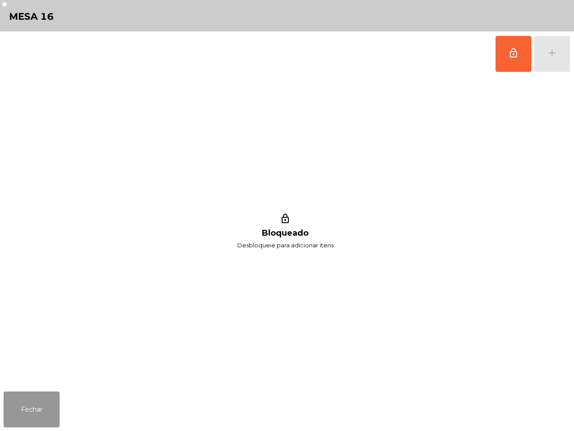
drag, startPoint x: 13, startPoint y: 411, endPoint x: 18, endPoint y: 408, distance: 6.2
click at [14, 412] on button "Fechar" at bounding box center [32, 409] width 56 height 36
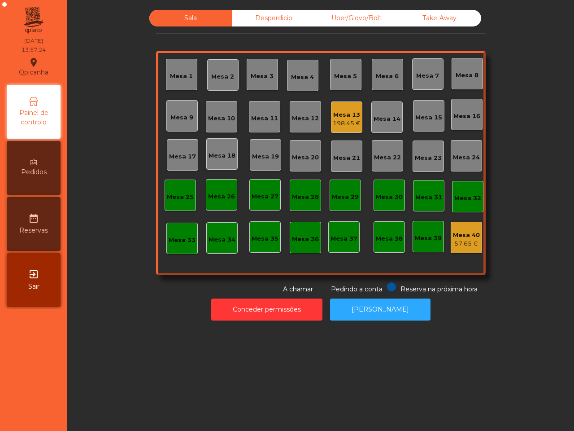
click at [319, 117] on div "Mesa 1 Mesa 2 Mesa 3 Mesa 4 Mesa 5 Mesa 6 Mesa 7 Mesa 8 Mesa 9 [GEOGRAPHIC_DATA…" at bounding box center [321, 163] width 330 height 224
click at [339, 115] on div "Mesa 13" at bounding box center [347, 114] width 28 height 9
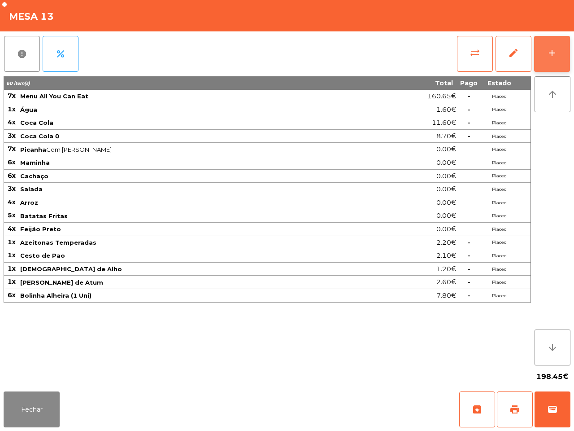
click at [555, 47] on button "add" at bounding box center [552, 54] width 36 height 36
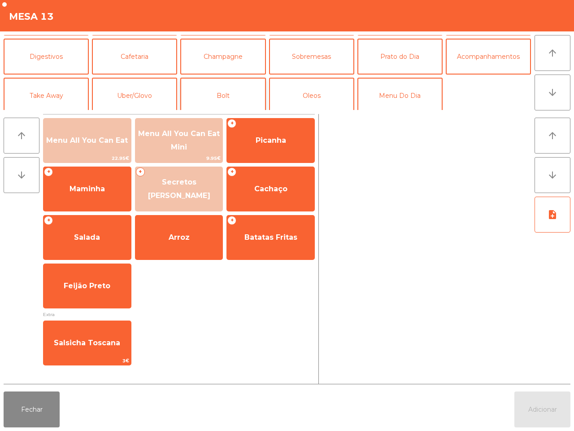
scroll to position [78, 0]
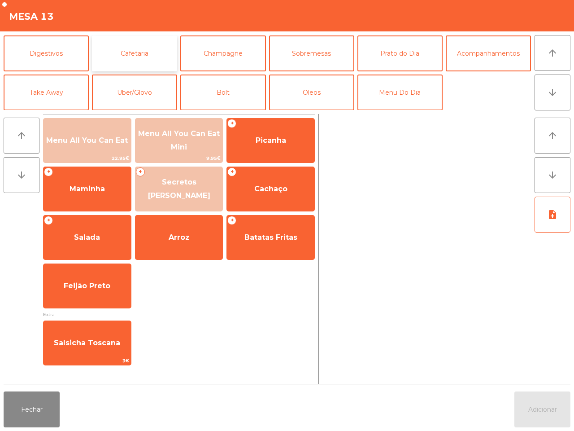
click at [123, 52] on button "Cafetaria" at bounding box center [134, 53] width 85 height 36
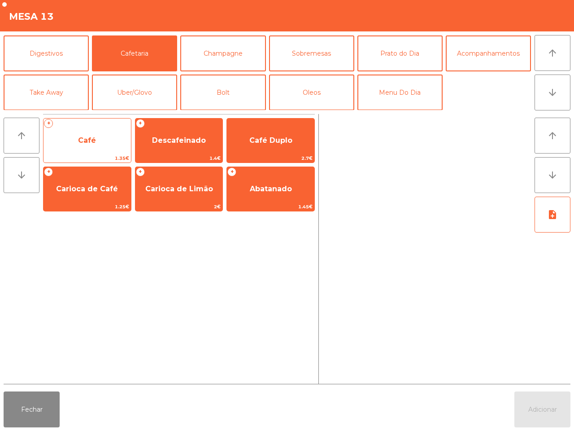
click at [107, 144] on span "Café" at bounding box center [88, 140] width 88 height 24
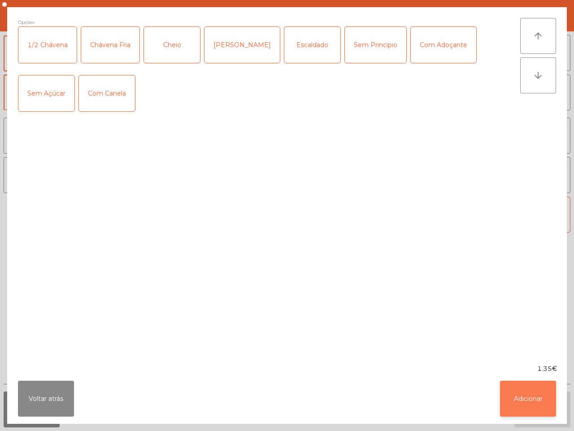
click at [514, 394] on button "Adicionar" at bounding box center [528, 399] width 56 height 36
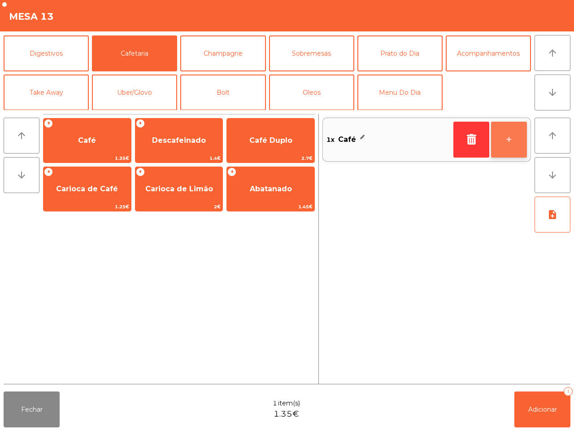
click at [505, 139] on button "+" at bounding box center [509, 140] width 36 height 36
click at [504, 140] on button "+" at bounding box center [509, 140] width 36 height 36
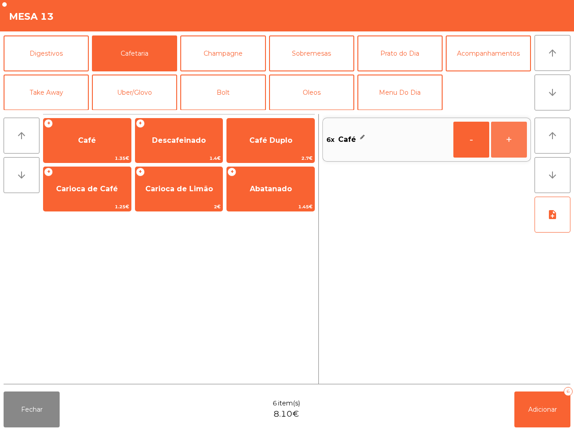
click at [504, 140] on button "+" at bounding box center [509, 140] width 36 height 36
click at [296, 57] on button "Sobremesas" at bounding box center [311, 53] width 85 height 36
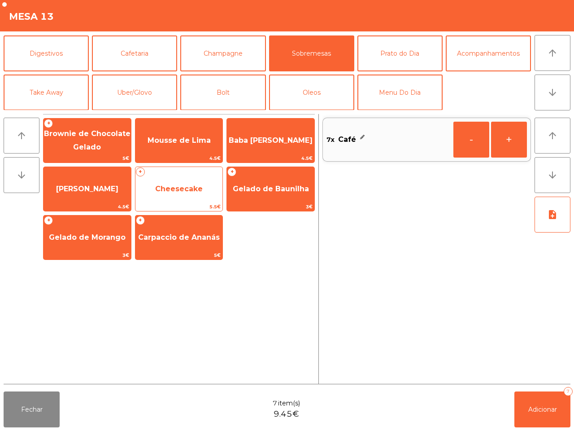
click at [188, 195] on span "Cheesecake" at bounding box center [180, 189] width 88 height 24
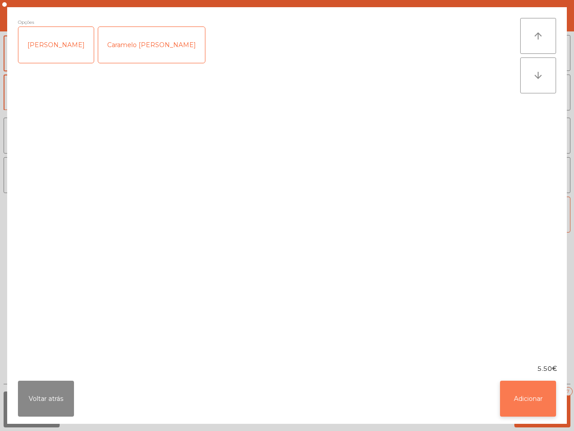
click at [515, 411] on button "Adicionar" at bounding box center [528, 399] width 56 height 36
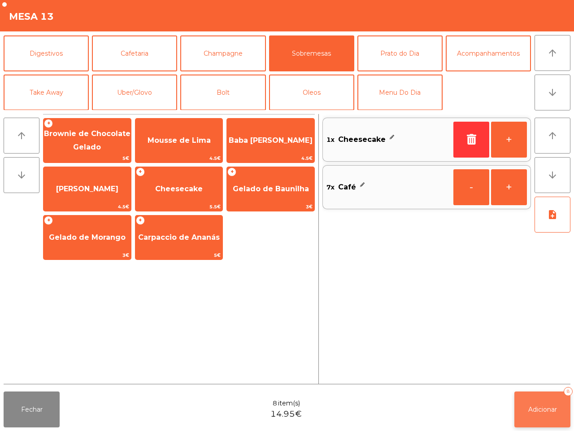
click at [555, 414] on button "Adicionar 8" at bounding box center [543, 409] width 56 height 36
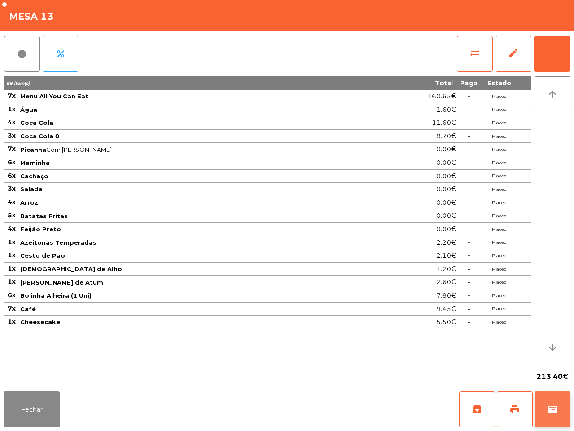
click at [555, 411] on span "wallet" at bounding box center [552, 409] width 11 height 11
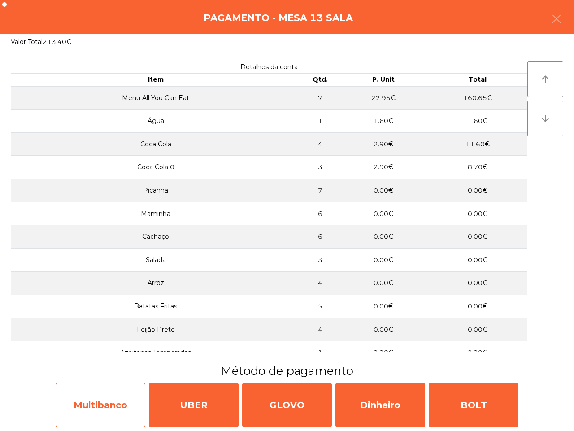
click at [125, 401] on div "Multibanco" at bounding box center [101, 404] width 90 height 45
select select "**"
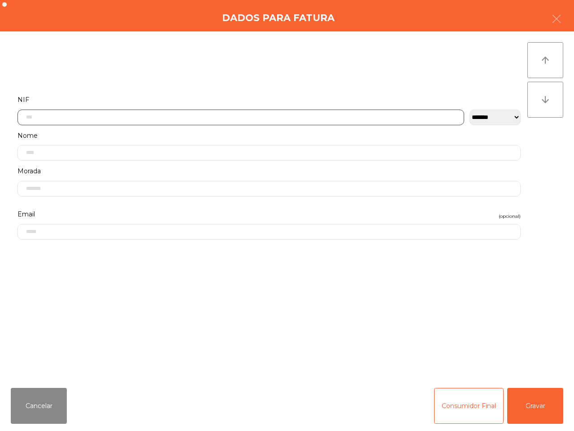
click at [104, 112] on input "text" at bounding box center [241, 117] width 447 height 16
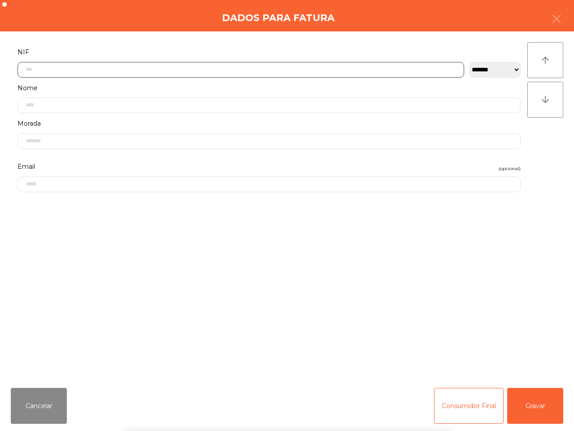
scroll to position [50, 0]
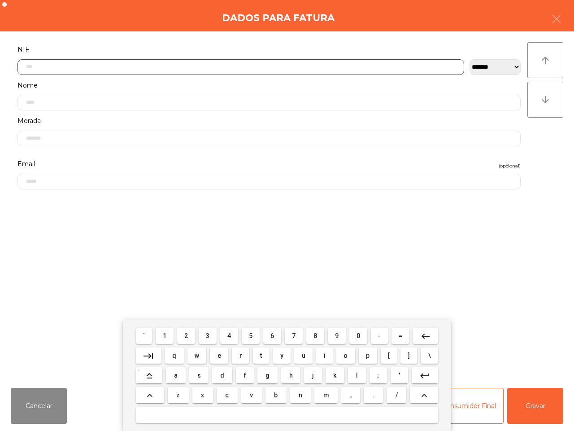
drag, startPoint x: 252, startPoint y: 337, endPoint x: 310, endPoint y: 344, distance: 58.8
click at [254, 337] on button "5" at bounding box center [251, 336] width 18 height 16
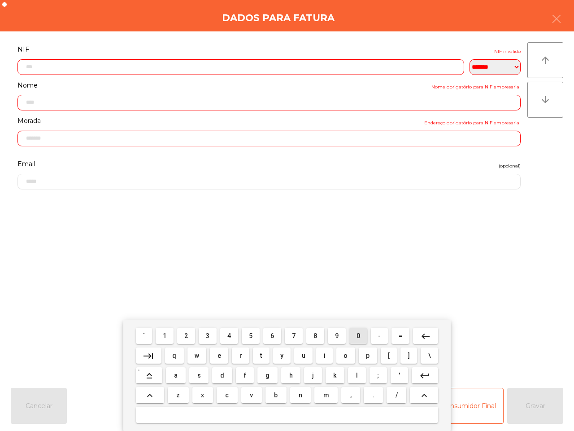
drag, startPoint x: 357, startPoint y: 335, endPoint x: 206, endPoint y: 328, distance: 150.9
click at [357, 335] on span "0" at bounding box center [359, 335] width 4 height 7
click at [165, 337] on span "1" at bounding box center [165, 335] width 4 height 7
click at [274, 337] on span "6" at bounding box center [273, 335] width 4 height 7
click at [252, 335] on span "5" at bounding box center [251, 335] width 4 height 7
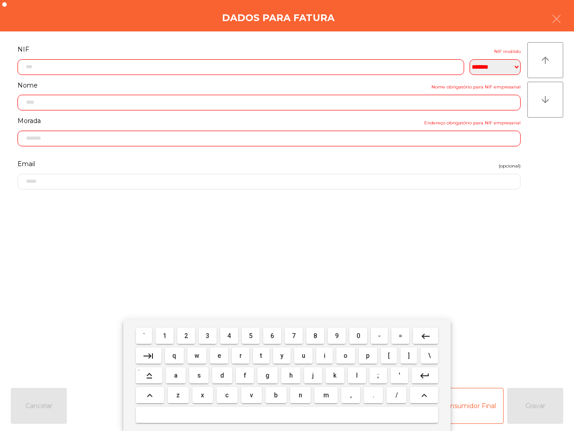
click at [187, 337] on button "2" at bounding box center [186, 336] width 18 height 16
click at [268, 337] on button "6" at bounding box center [272, 336] width 18 height 16
click at [210, 335] on span "3" at bounding box center [208, 335] width 4 height 7
click at [335, 333] on span "9" at bounding box center [337, 335] width 4 height 7
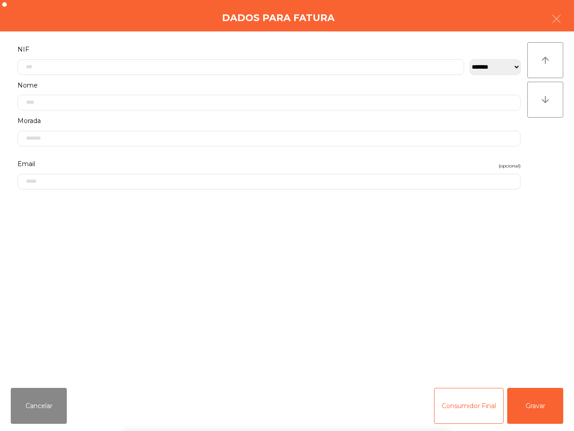
click at [542, 403] on div "` 1 2 3 4 5 6 7 8 9 0 - = keyboard_backspace keyboard_tab q w e r t y u i o p […" at bounding box center [287, 374] width 574 height 111
click at [542, 403] on button "Gravar" at bounding box center [536, 406] width 56 height 36
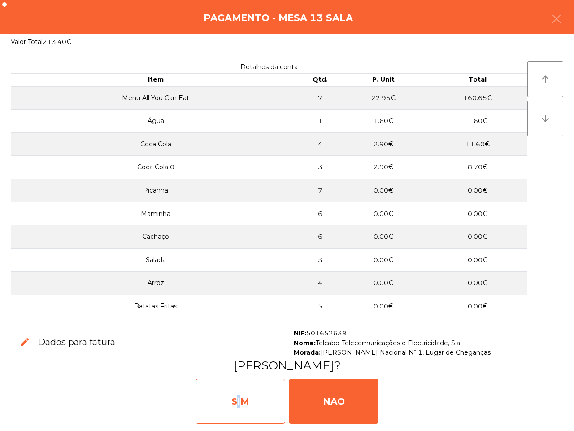
drag, startPoint x: 234, startPoint y: 411, endPoint x: 239, endPoint y: 409, distance: 5.1
click at [237, 411] on div "SIM" at bounding box center [241, 401] width 90 height 45
